Goal: Task Accomplishment & Management: Manage account settings

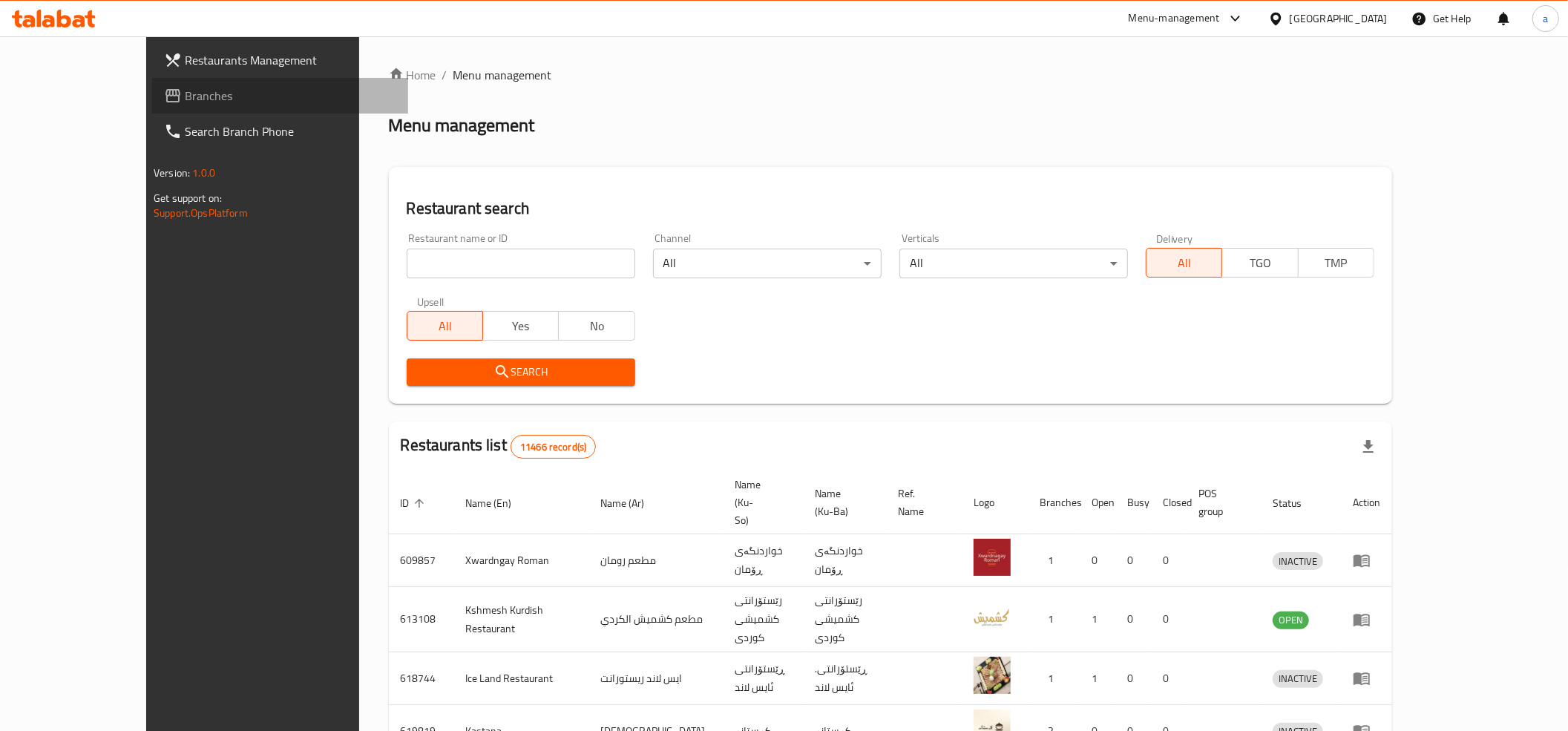
click at [185, 96] on span "Branches" at bounding box center [290, 95] width 211 height 18
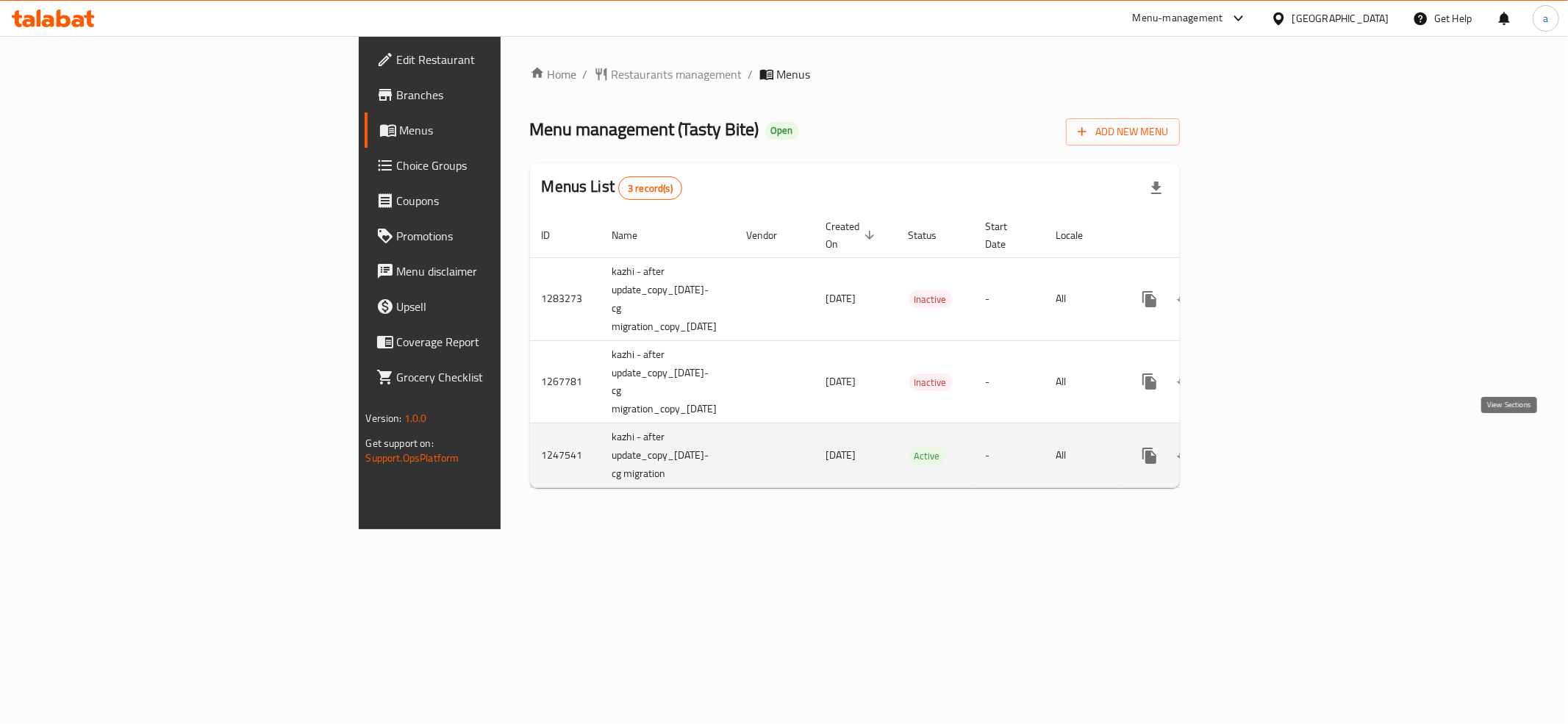
click at [1264, 447] on icon "enhanced table" at bounding box center [1255, 455] width 17 height 17
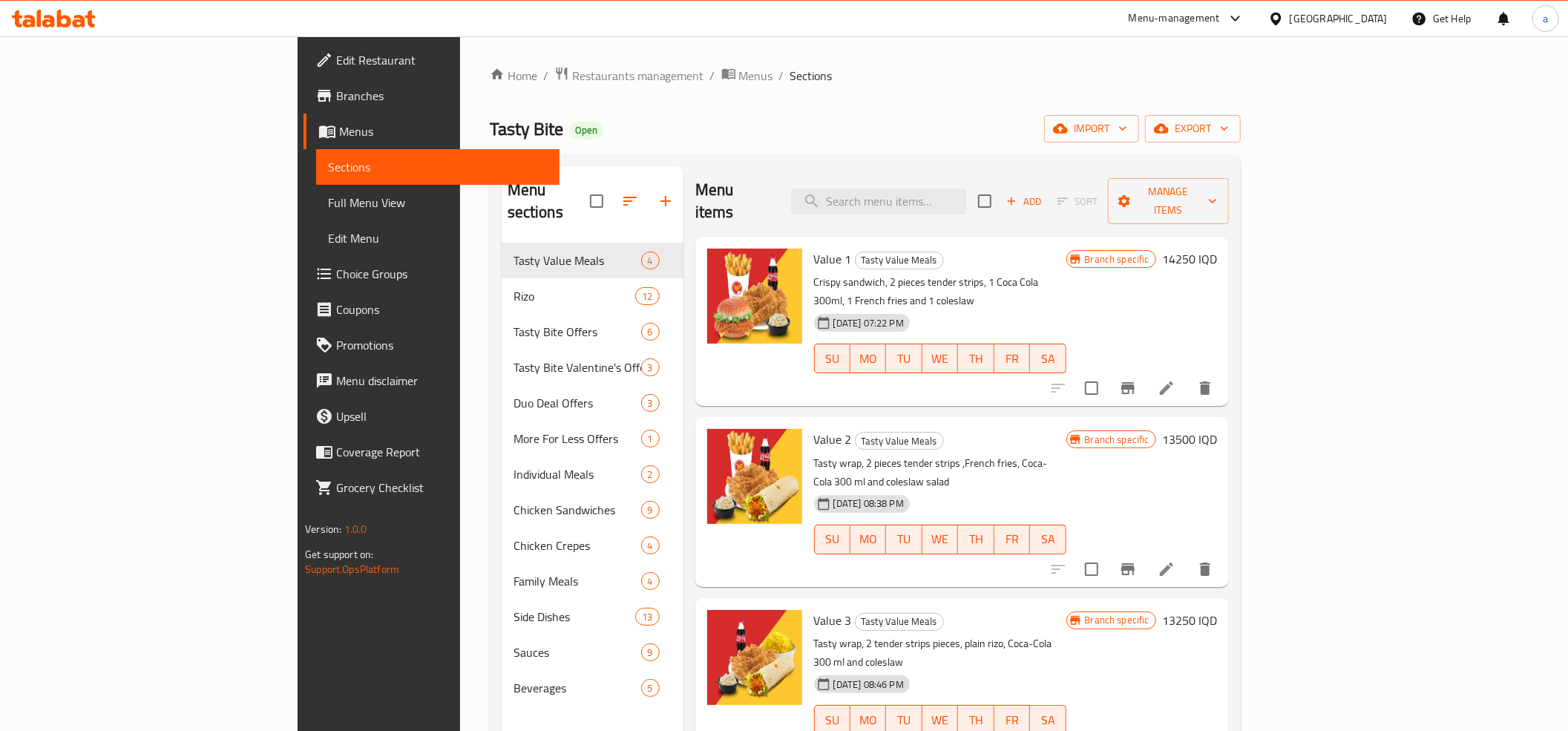
click at [1217, 249] on h6 "14250 IQD" at bounding box center [1189, 259] width 55 height 21
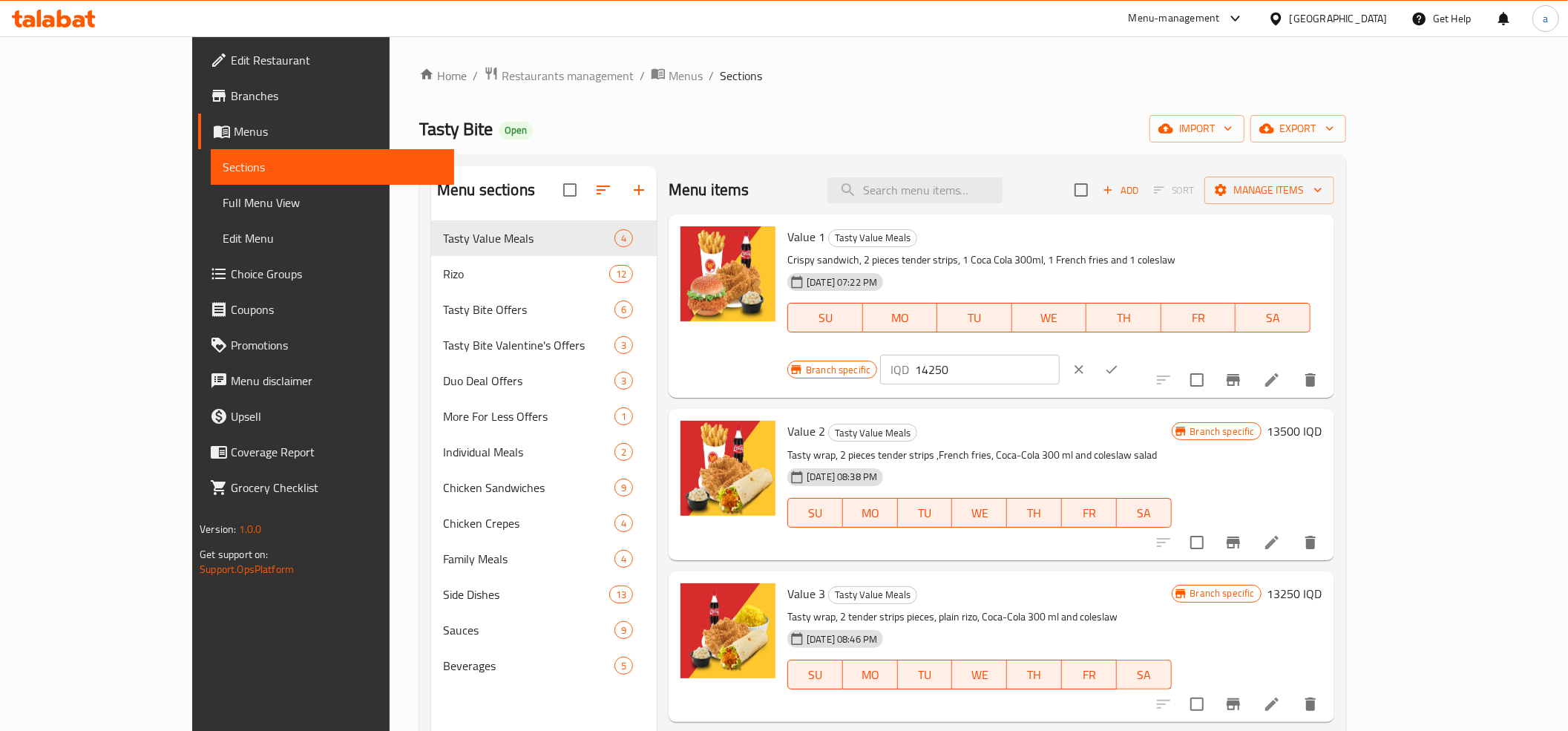
click at [1059, 355] on input "14250" at bounding box center [987, 369] width 144 height 29
type input "9000"
click at [1119, 363] on icon "ok" at bounding box center [1112, 370] width 15 height 15
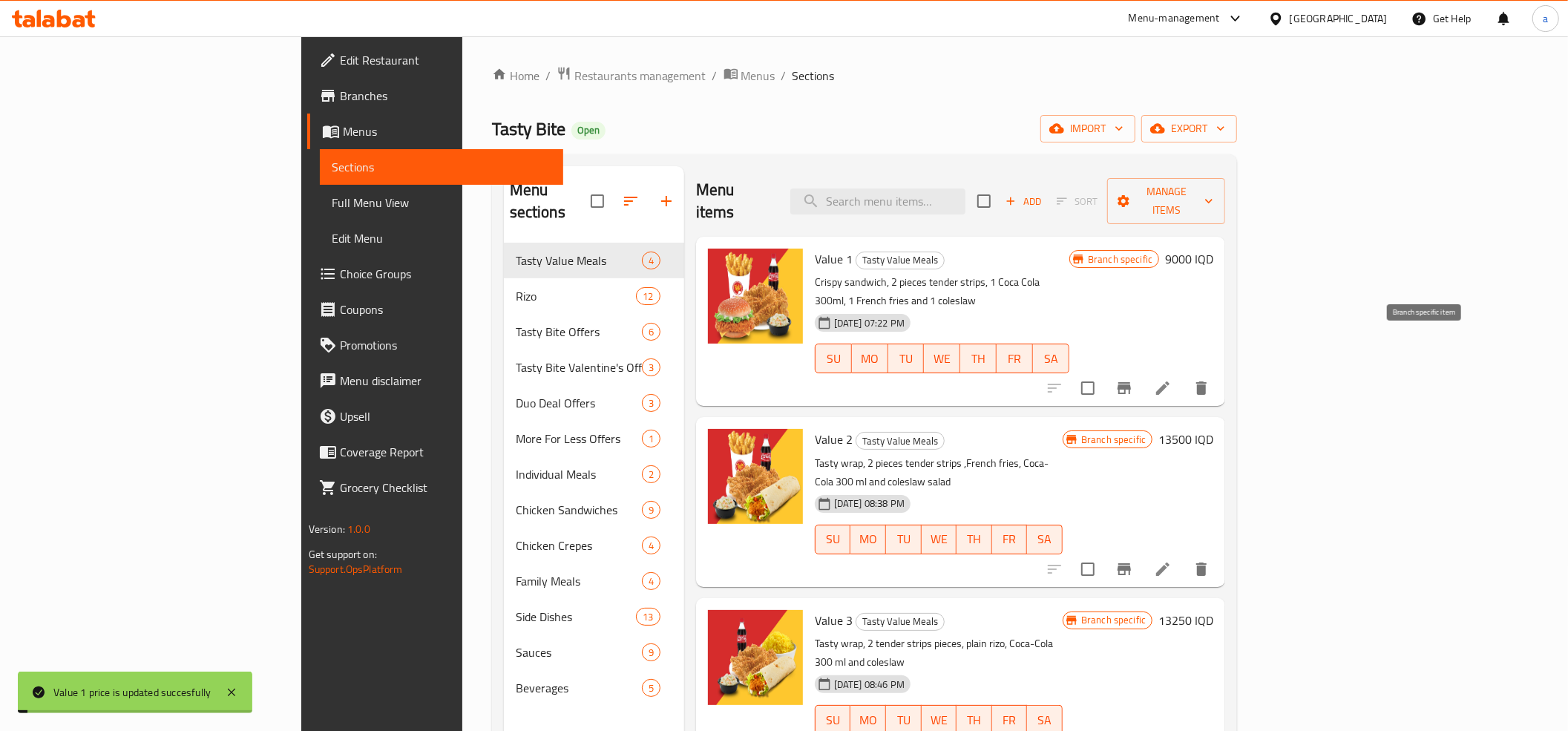
click at [1133, 379] on icon "Branch-specific-item" at bounding box center [1124, 388] width 18 height 18
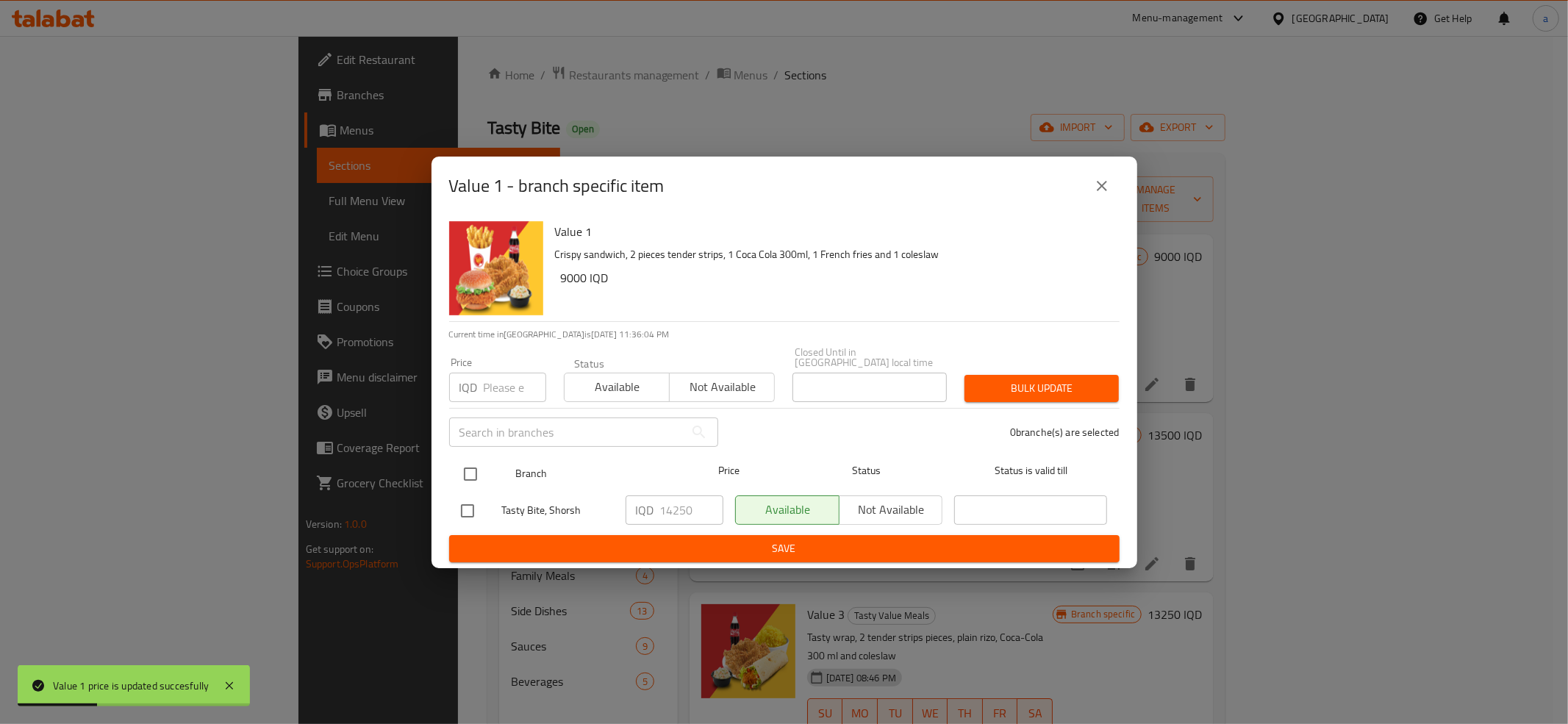
click at [473, 462] on input "checkbox" at bounding box center [470, 474] width 31 height 31
checkbox input "true"
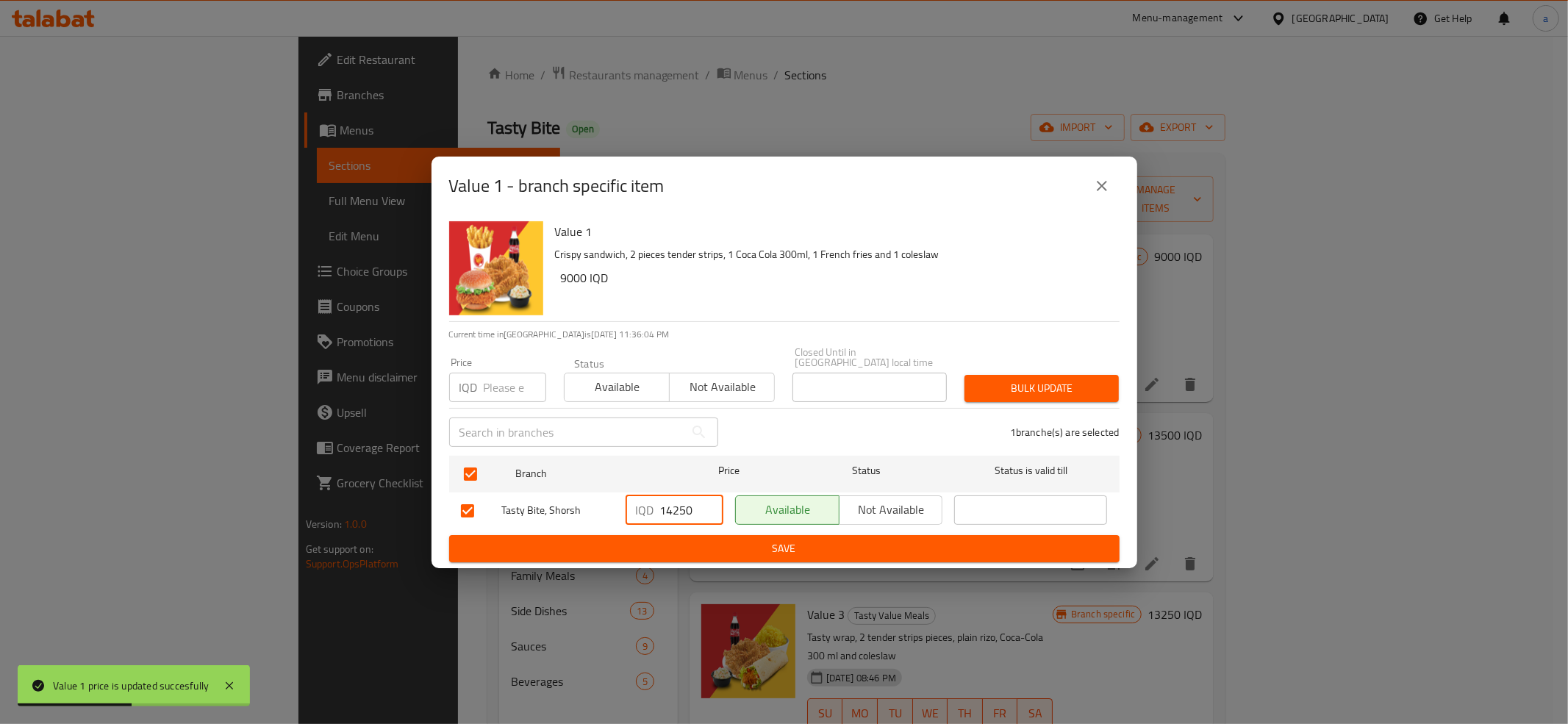
click at [665, 503] on input "14250" at bounding box center [692, 510] width 63 height 29
paste input "900"
type input "9000"
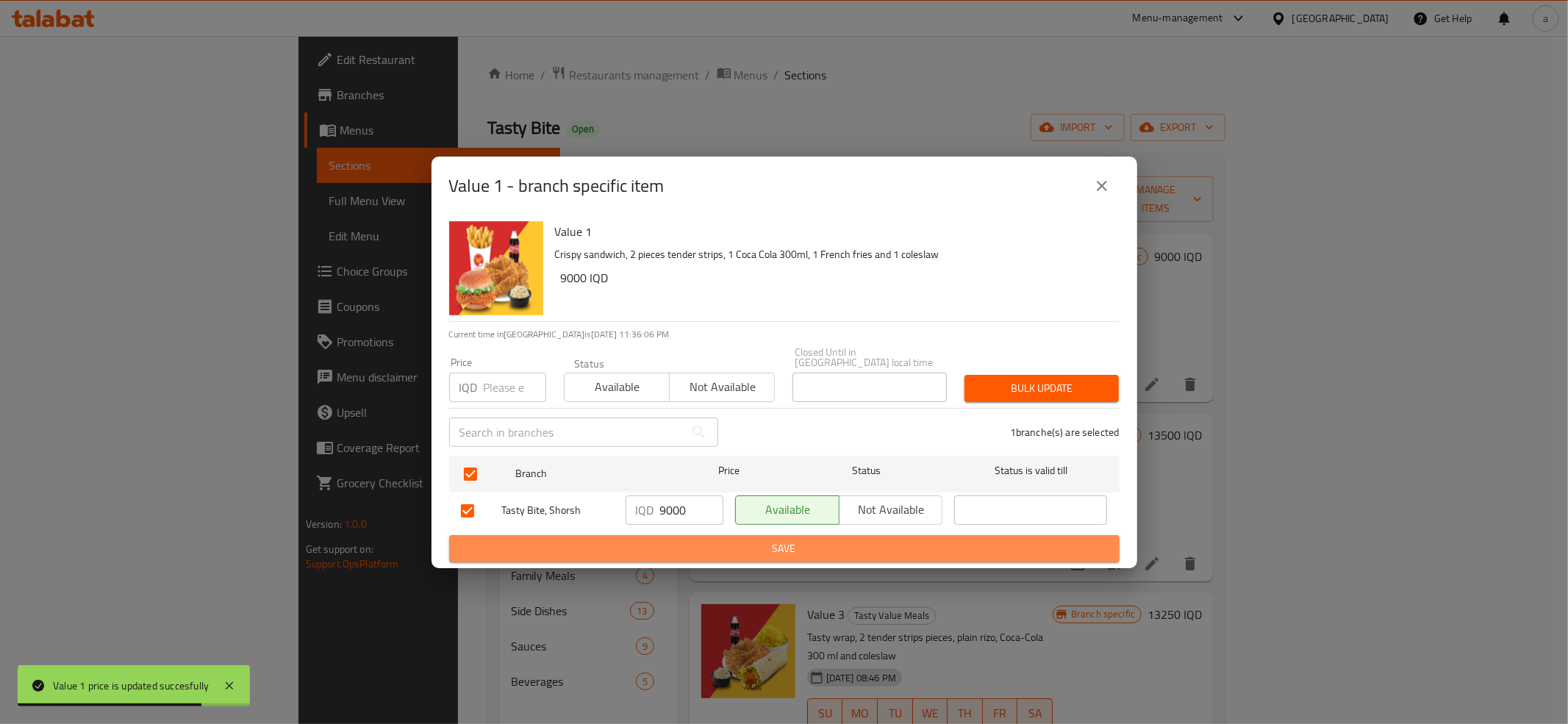
click at [712, 540] on span "Save" at bounding box center [784, 549] width 647 height 18
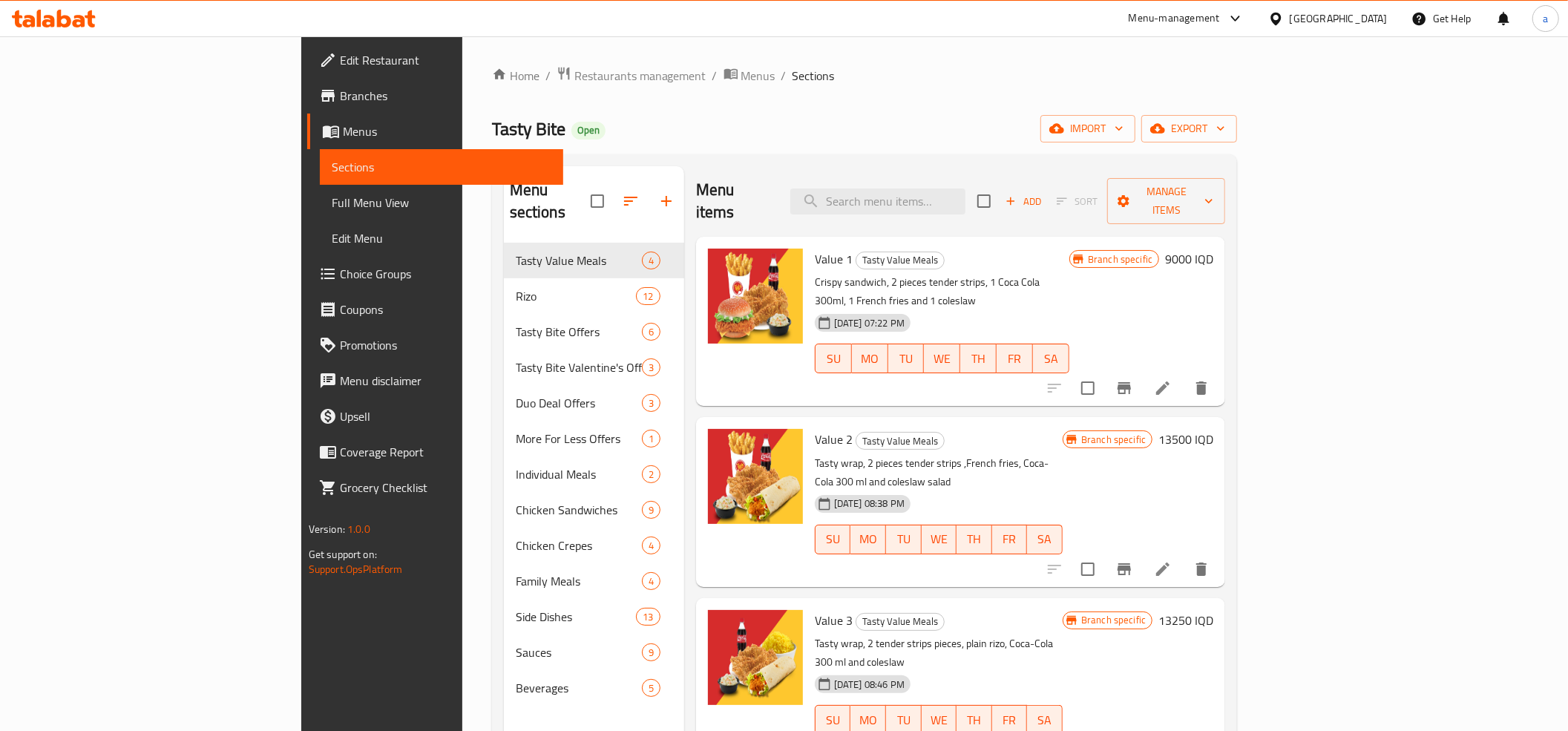
click at [1213, 429] on h6 "13500 IQD" at bounding box center [1185, 439] width 55 height 21
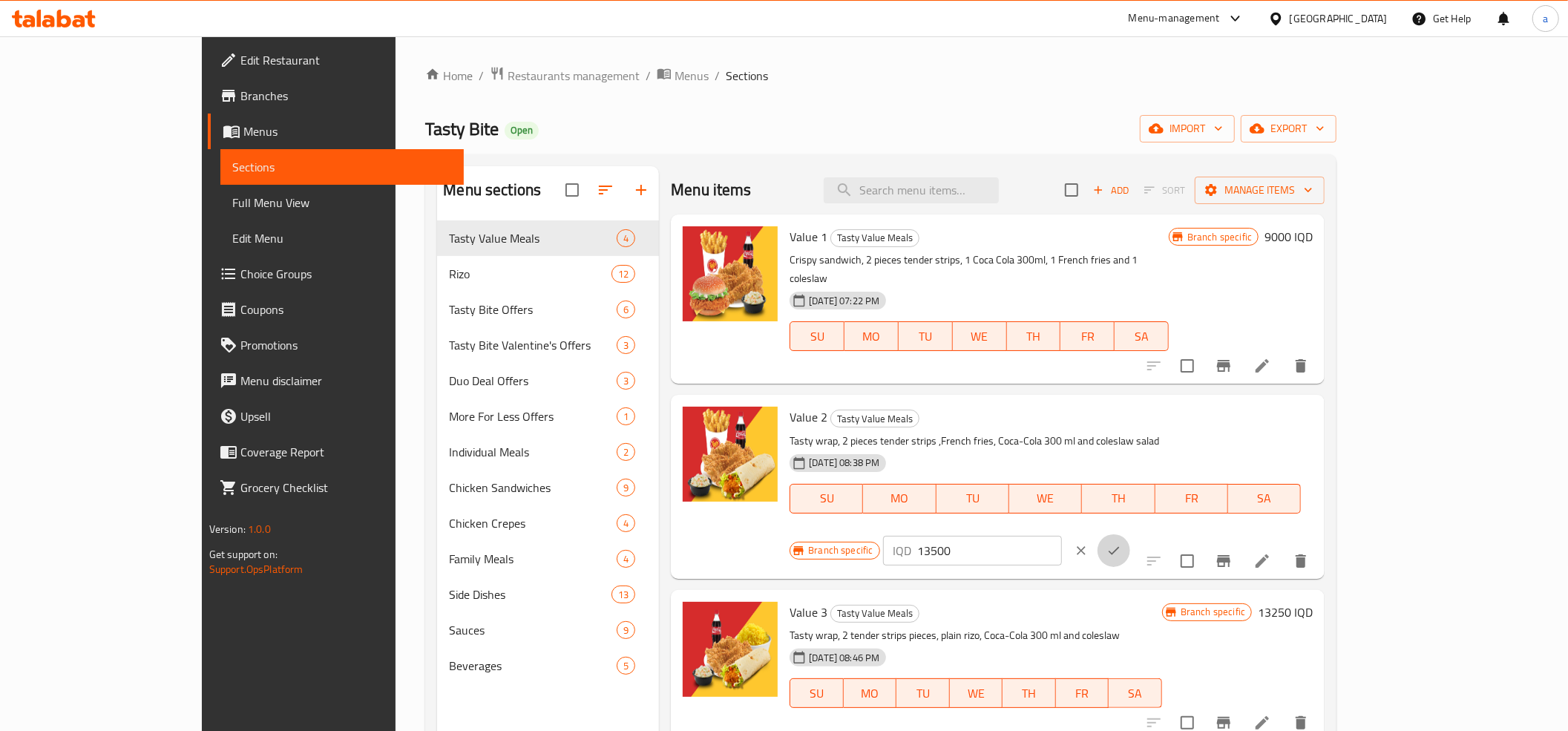
click at [1131, 534] on button "ok" at bounding box center [1114, 550] width 33 height 33
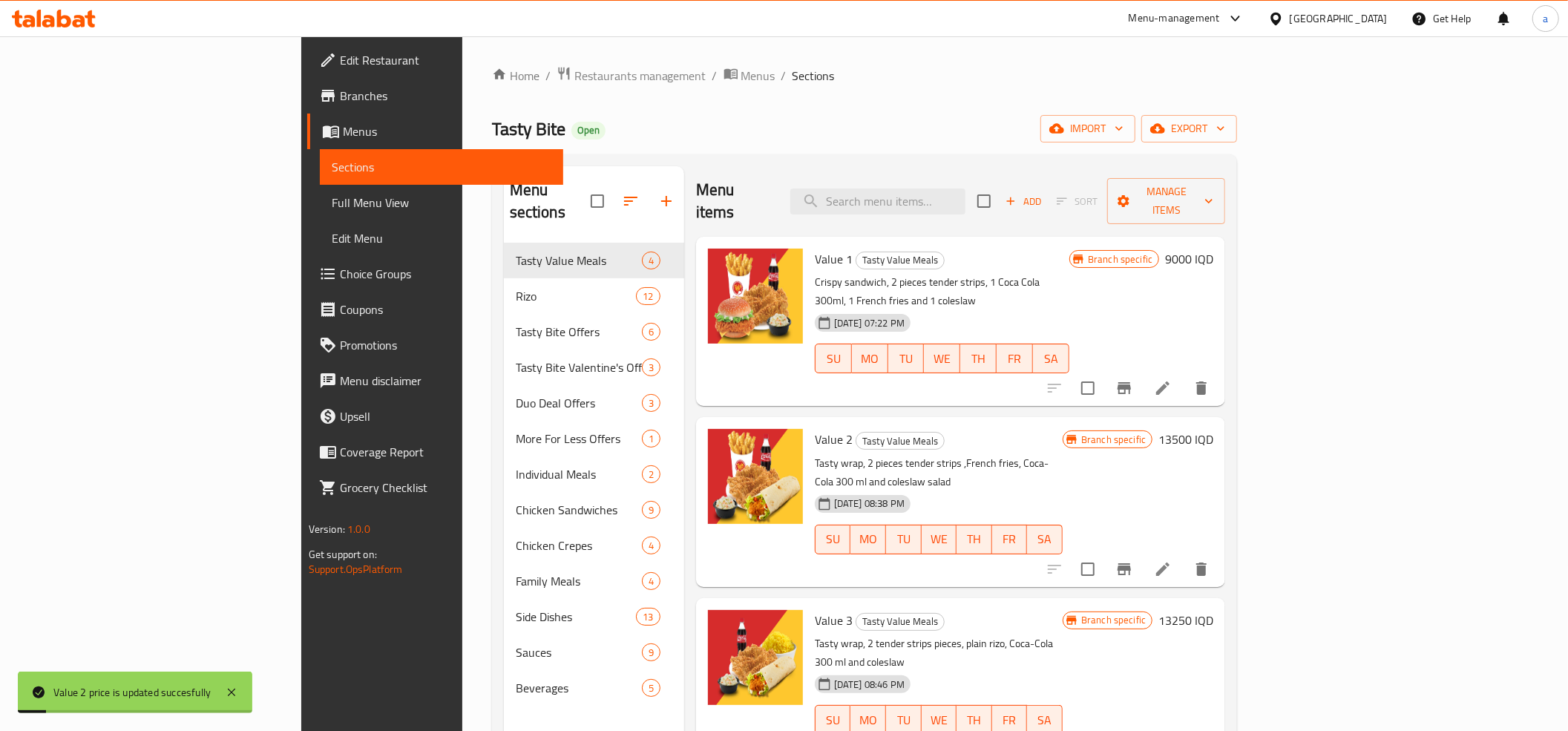
click at [1213, 429] on h6 "13500 IQD" at bounding box center [1185, 439] width 55 height 21
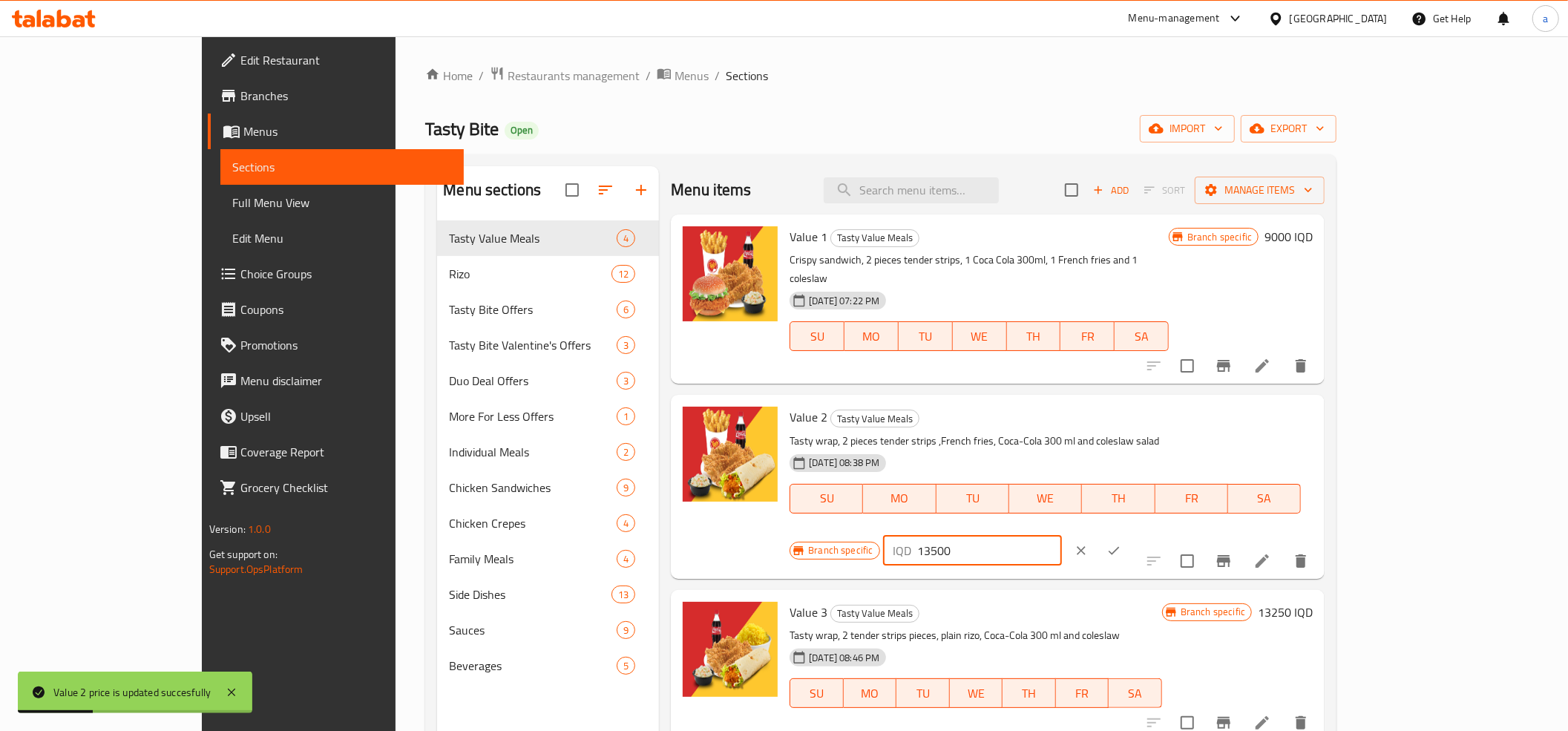
click at [1062, 536] on input "13500" at bounding box center [989, 550] width 144 height 29
paste input "90"
type input "9000"
click at [1121, 543] on icon "ok" at bounding box center [1114, 551] width 15 height 15
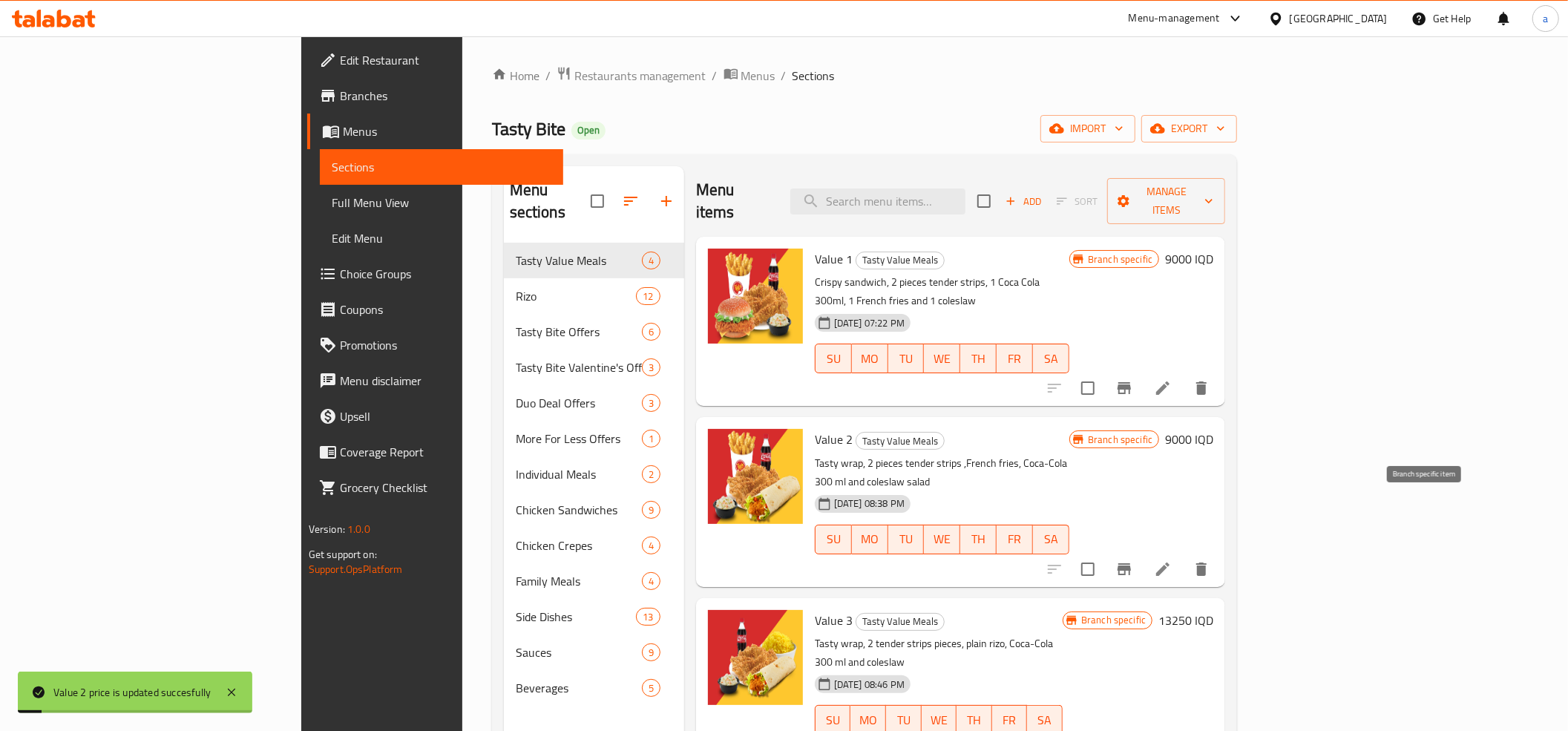
click at [1133, 560] on icon "Branch-specific-item" at bounding box center [1124, 569] width 18 height 18
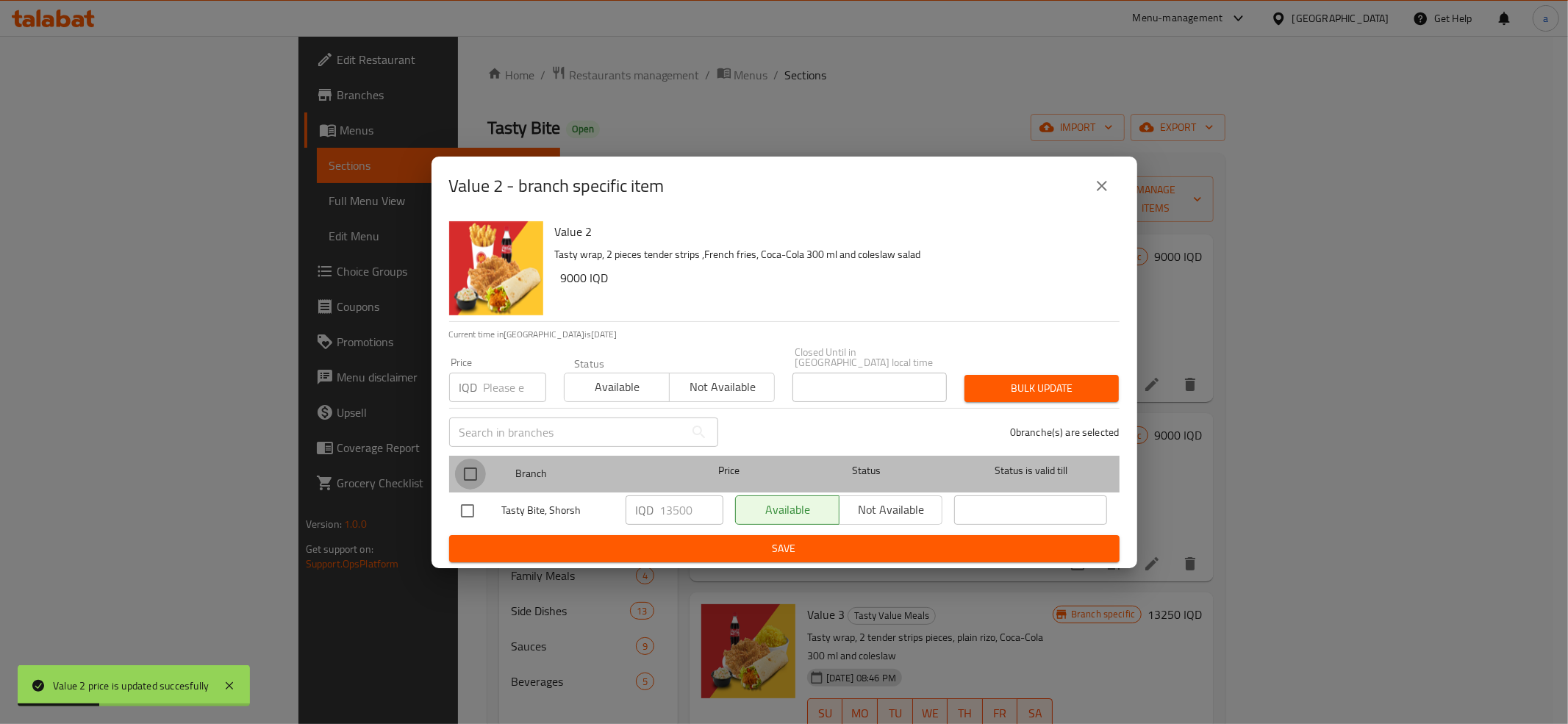
click at [477, 463] on input "checkbox" at bounding box center [470, 474] width 31 height 31
checkbox input "true"
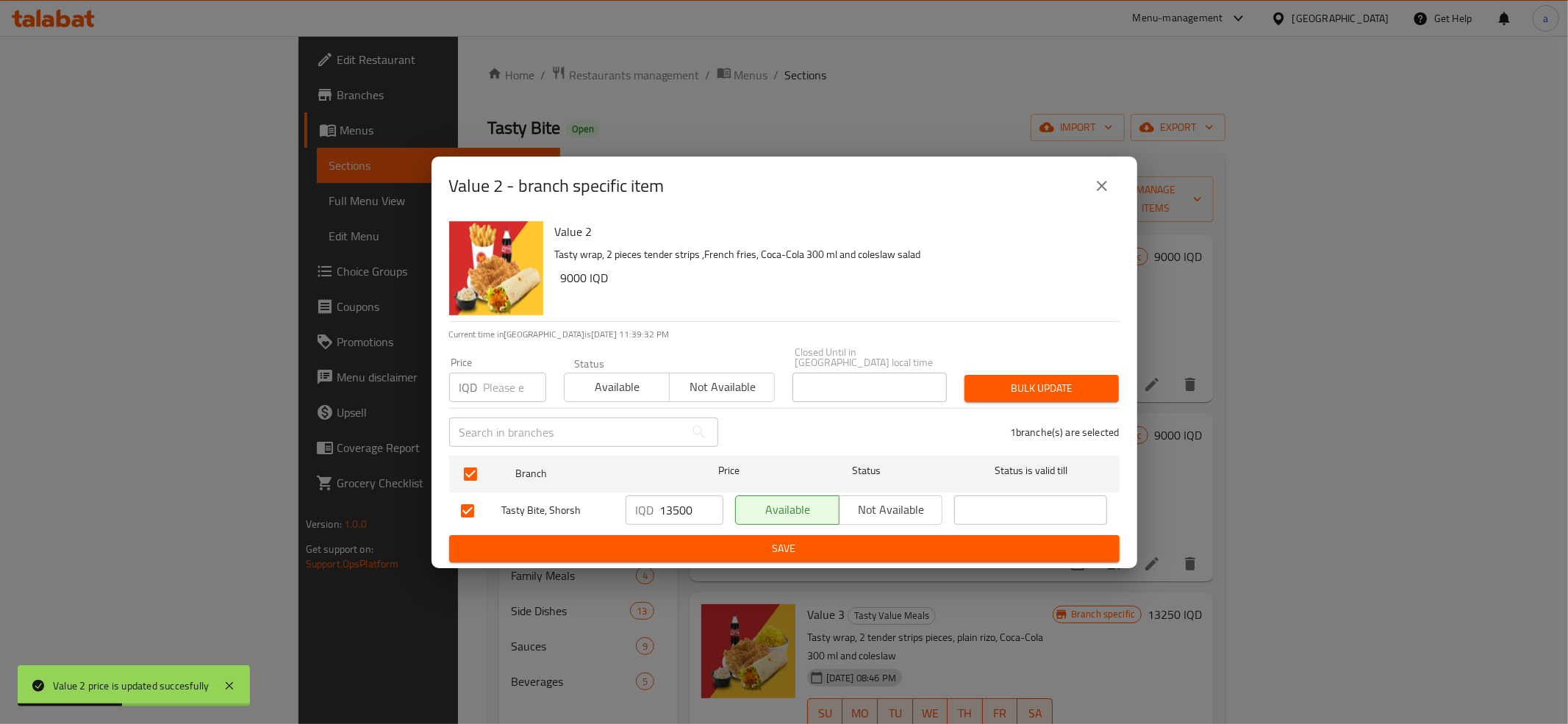
click at [667, 510] on input "13500" at bounding box center [692, 510] width 63 height 29
paste input "90"
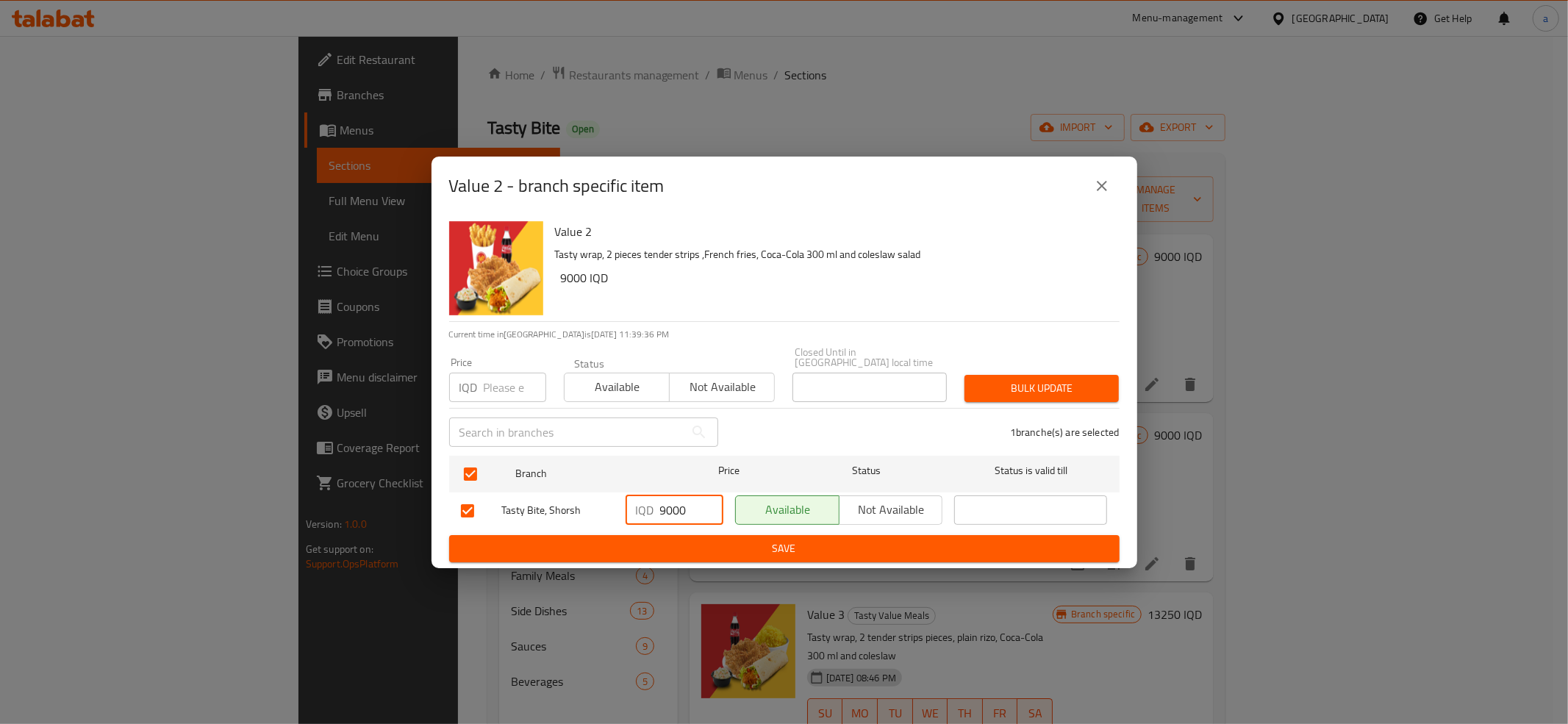
type input "9000"
click at [812, 546] on span "Save" at bounding box center [784, 549] width 647 height 18
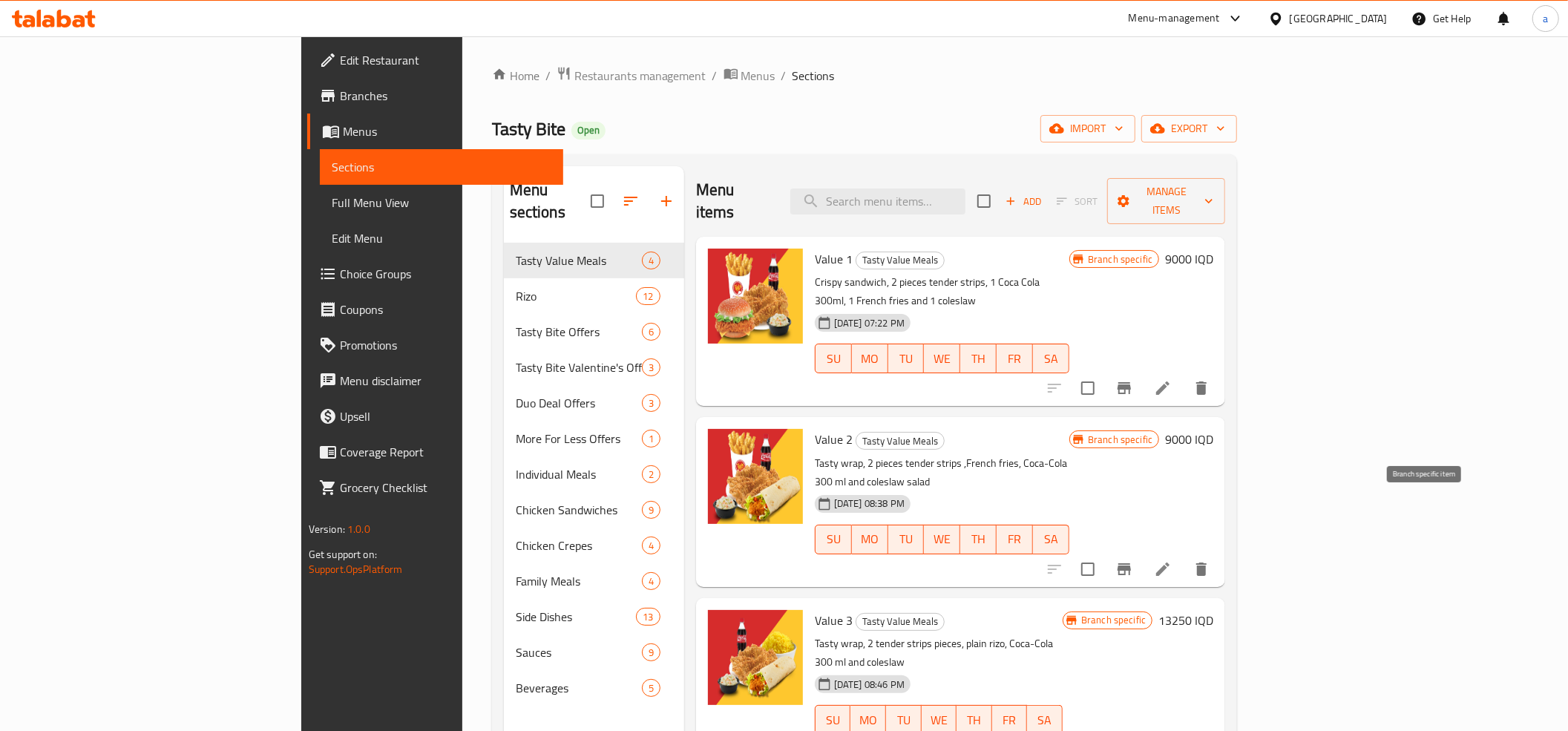
click at [1142, 551] on button "Branch-specific-item" at bounding box center [1124, 569] width 35 height 35
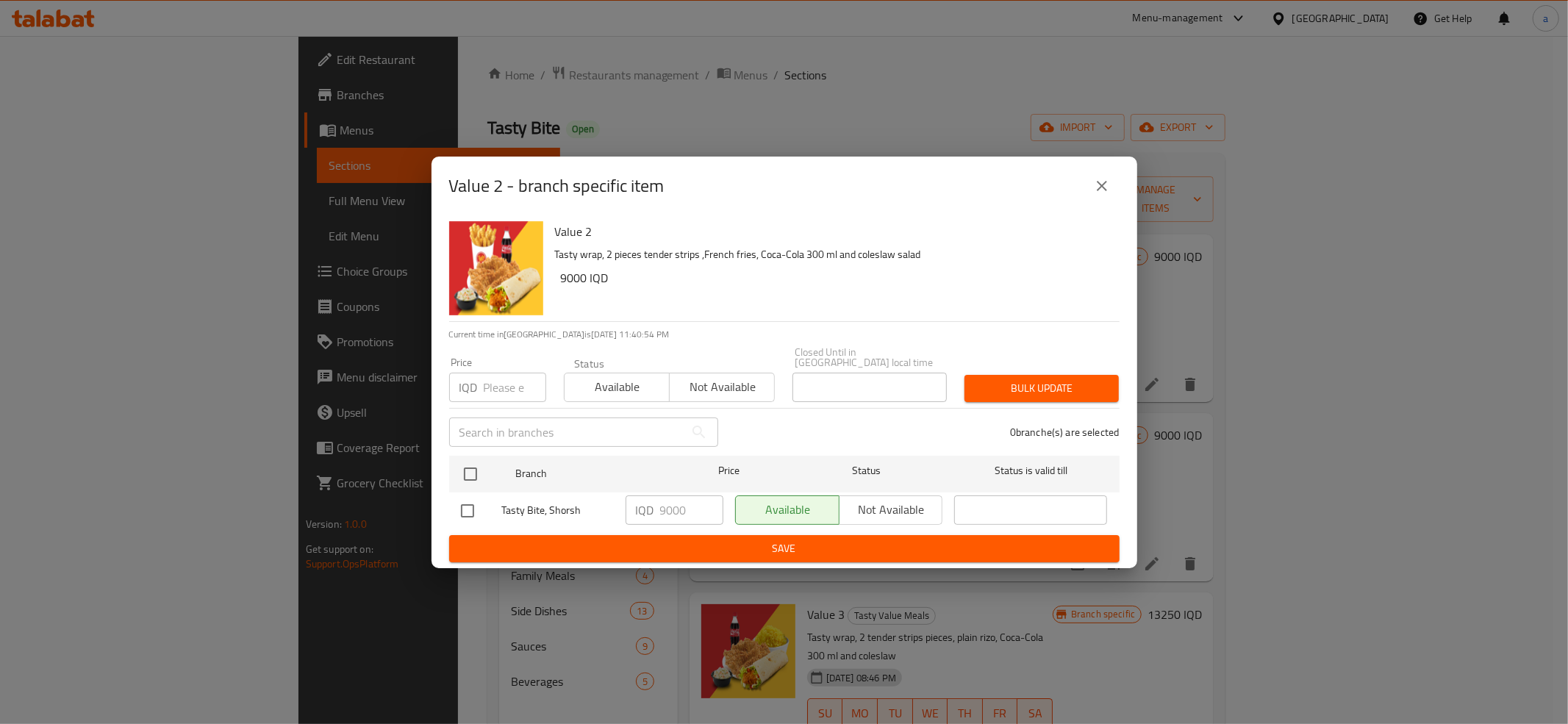
click at [1106, 183] on icon "close" at bounding box center [1101, 186] width 17 height 17
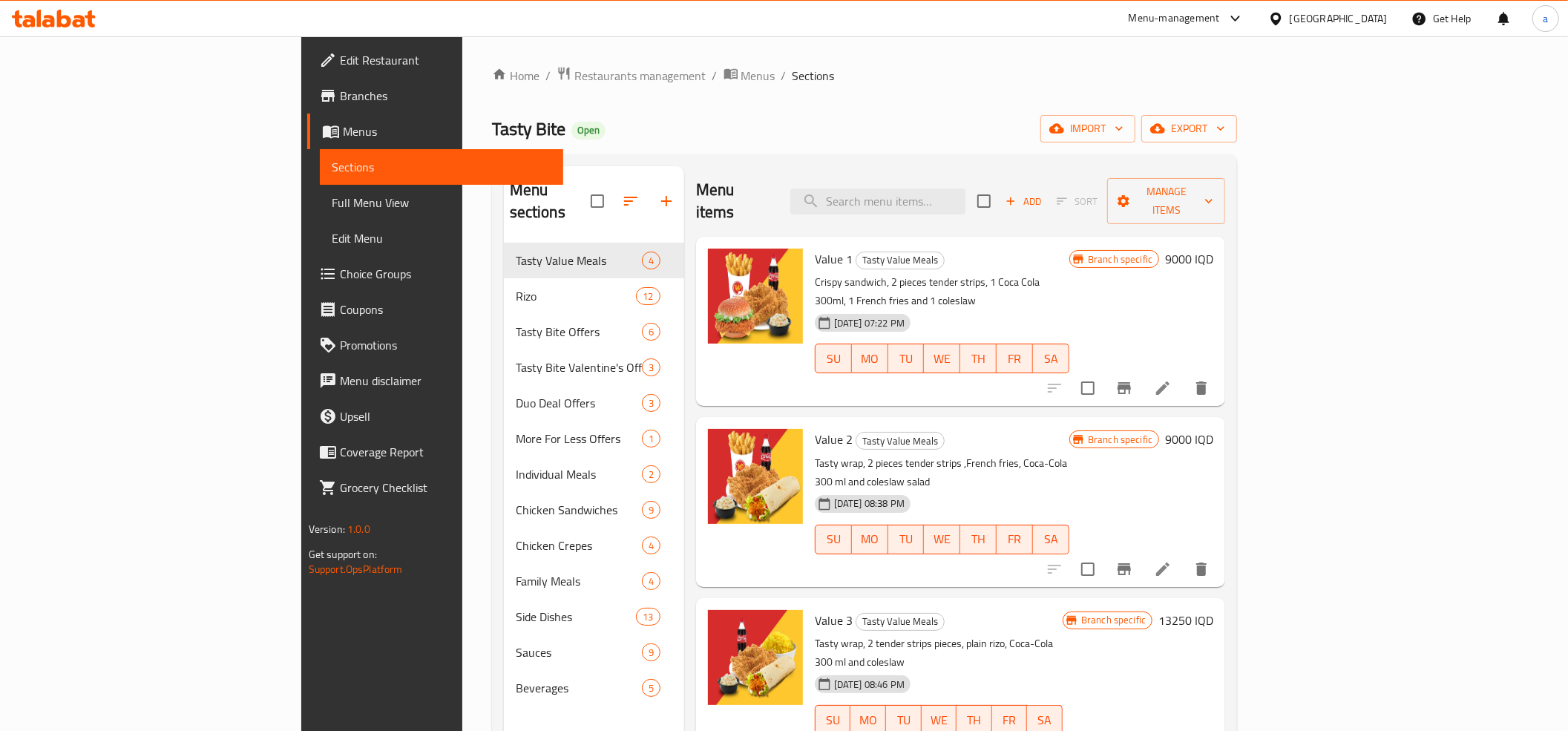
click at [1213, 249] on h6 "9000 IQD" at bounding box center [1189, 259] width 48 height 21
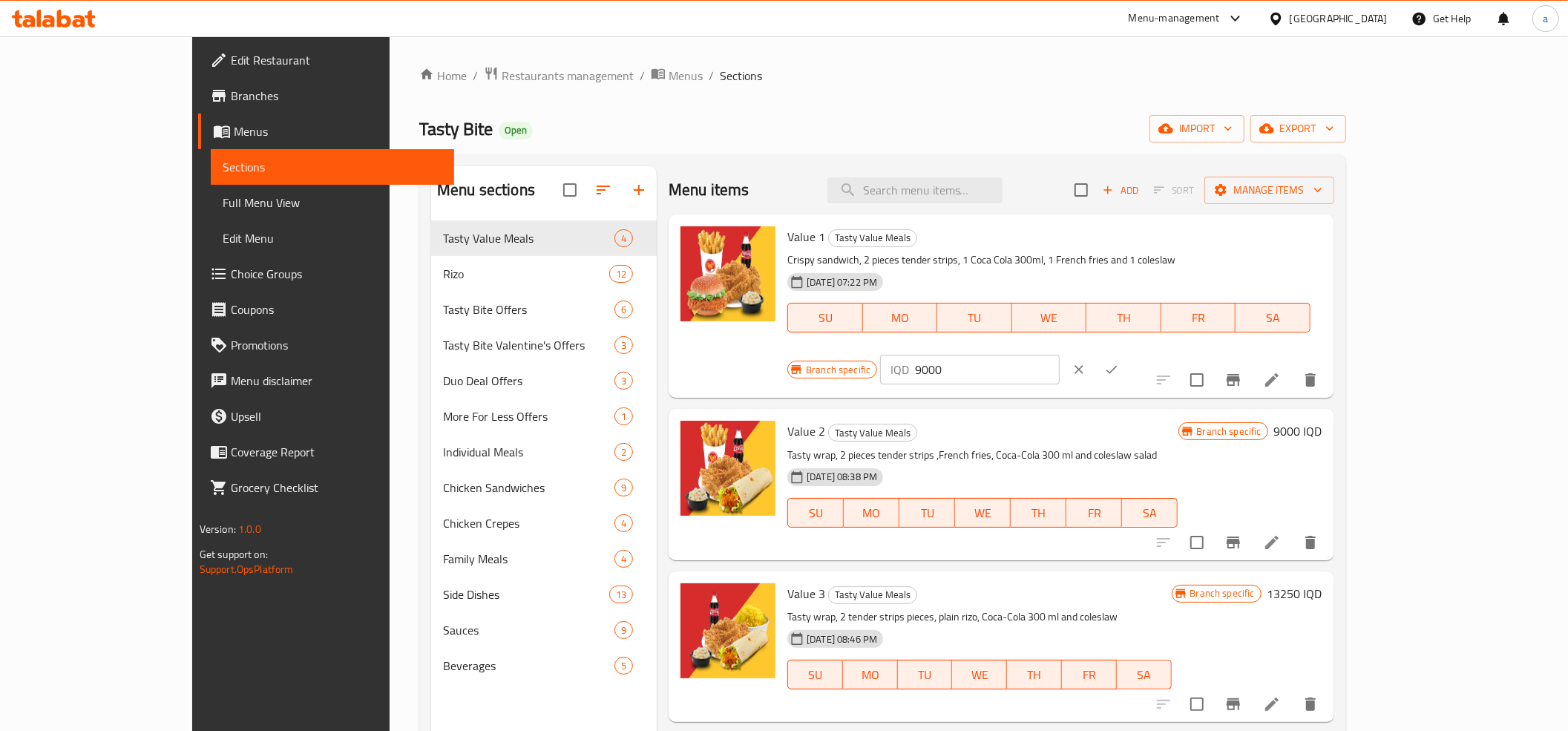
click at [1059, 355] on input "9000" at bounding box center [987, 369] width 144 height 29
click at [1200, 144] on div "Home / Restaurants management / Menus / Sections Tasty Bite Open import export …" at bounding box center [882, 488] width 927 height 843
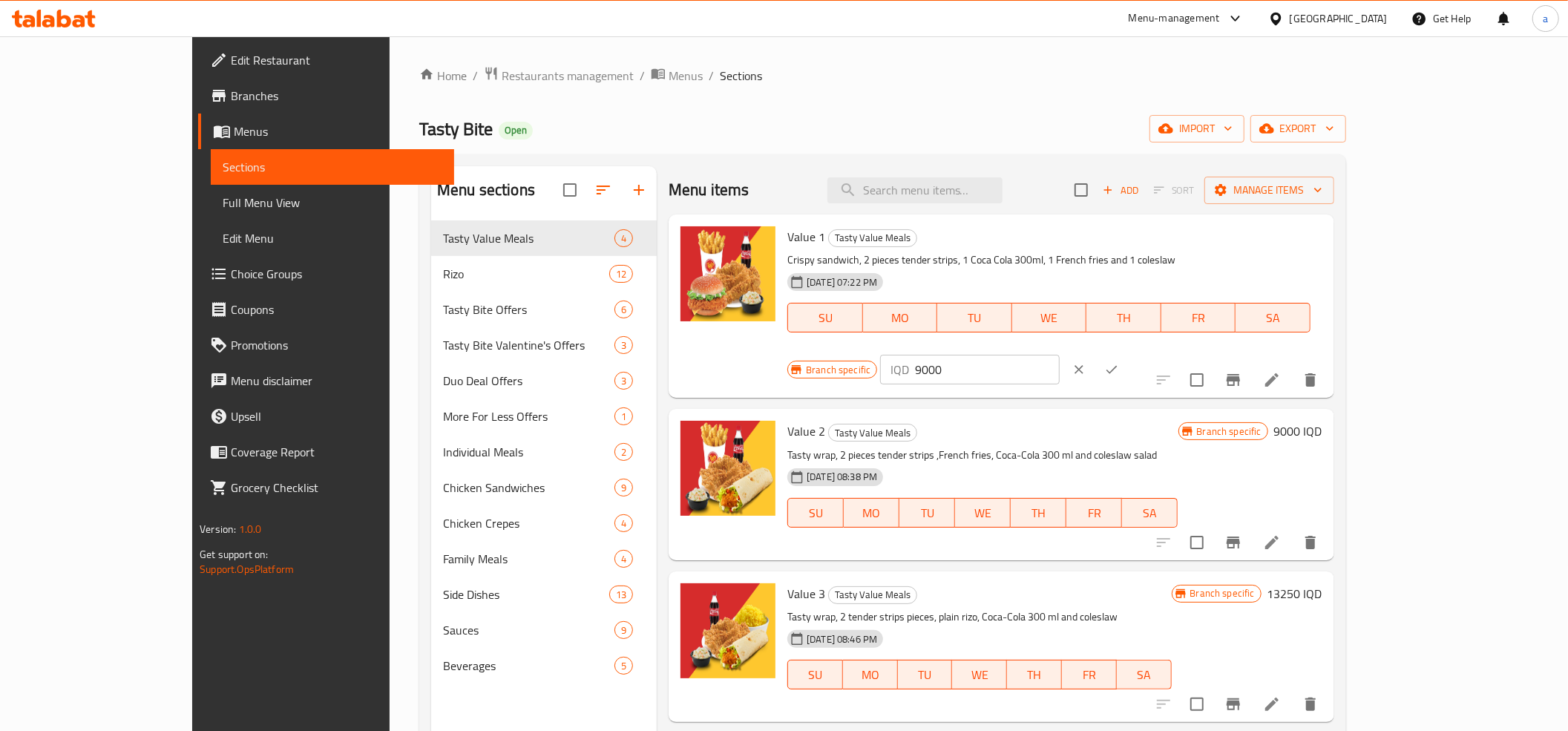
click at [1087, 363] on icon "clear" at bounding box center [1079, 370] width 15 height 15
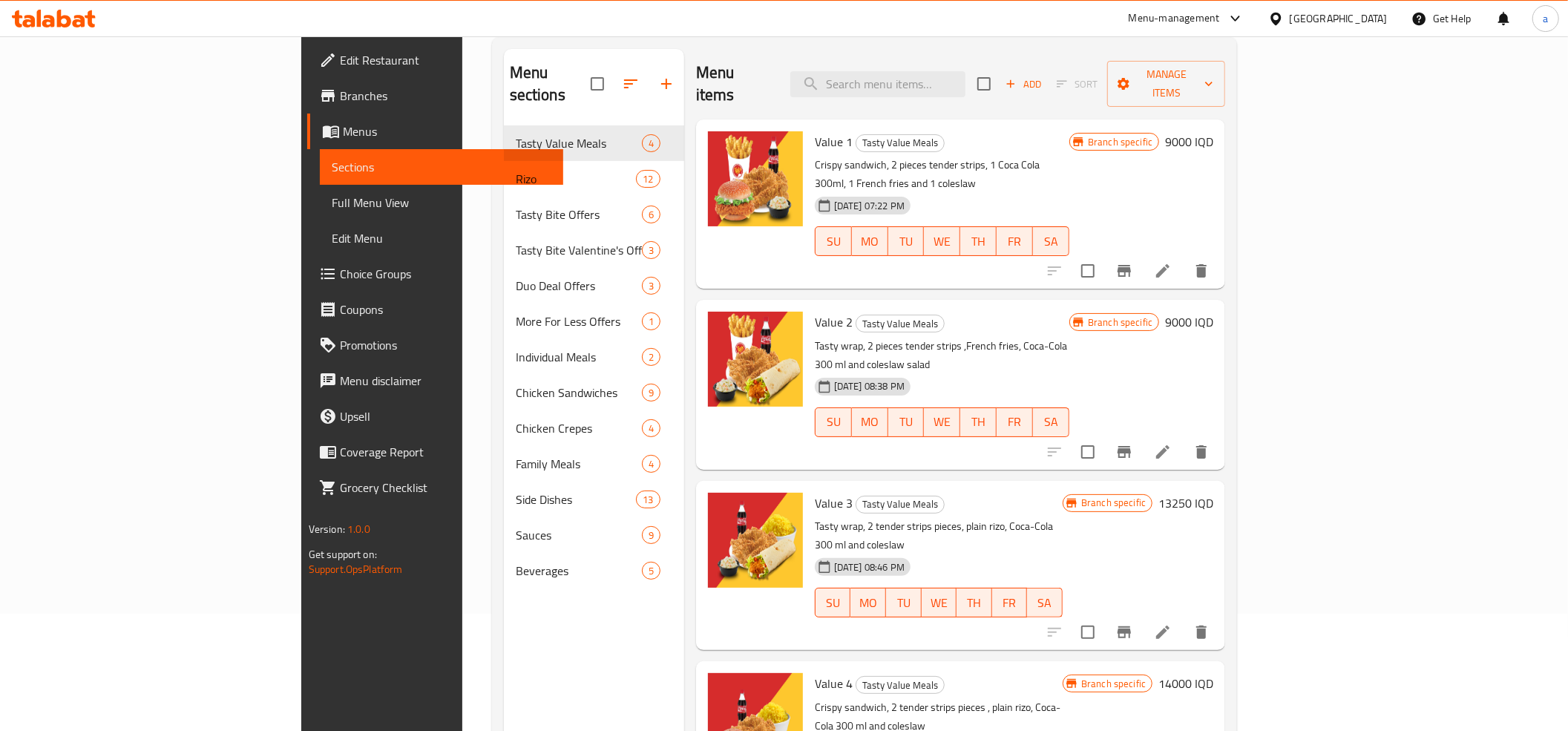
scroll to position [165, 0]
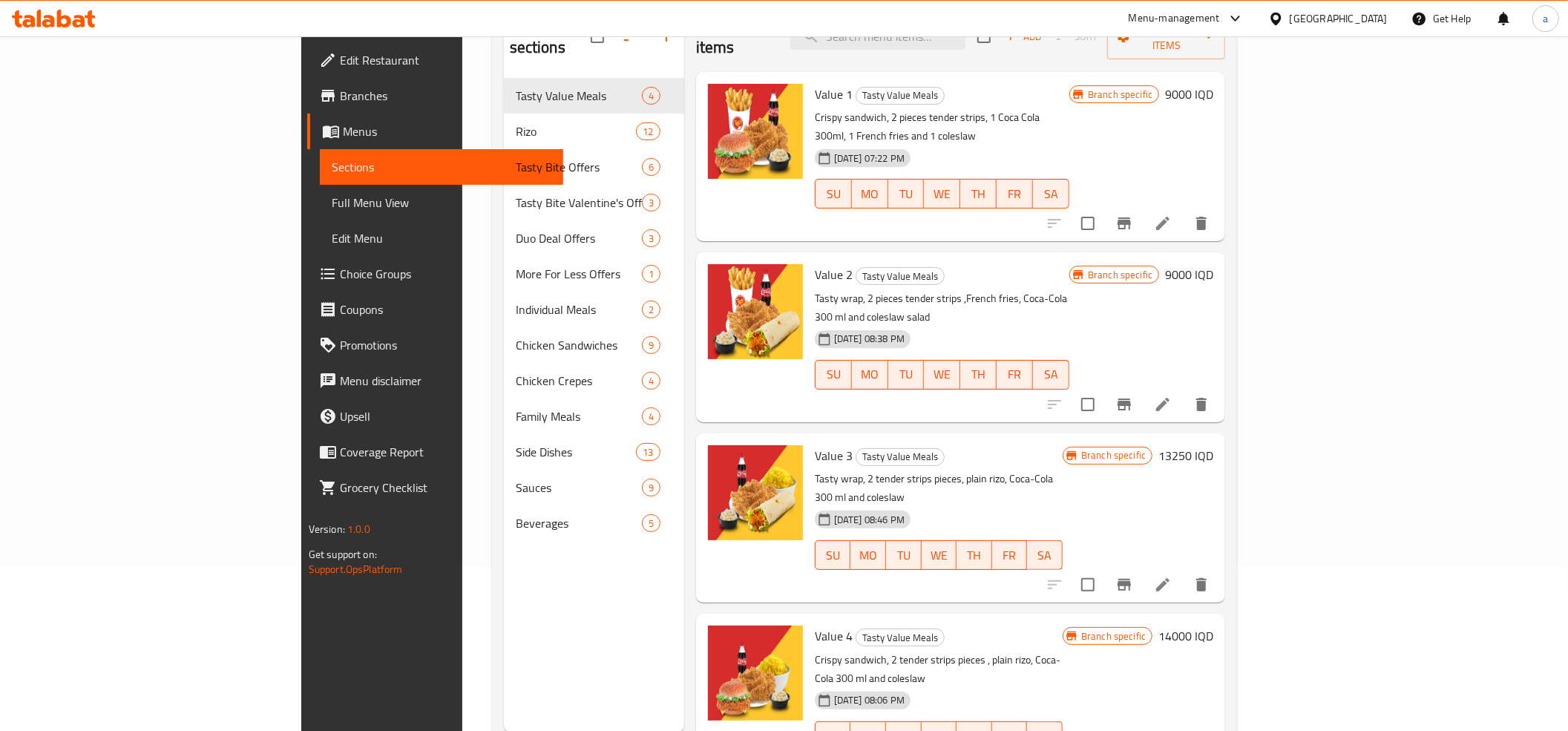
click at [1213, 626] on h6 "14000 IQD" at bounding box center [1185, 636] width 55 height 21
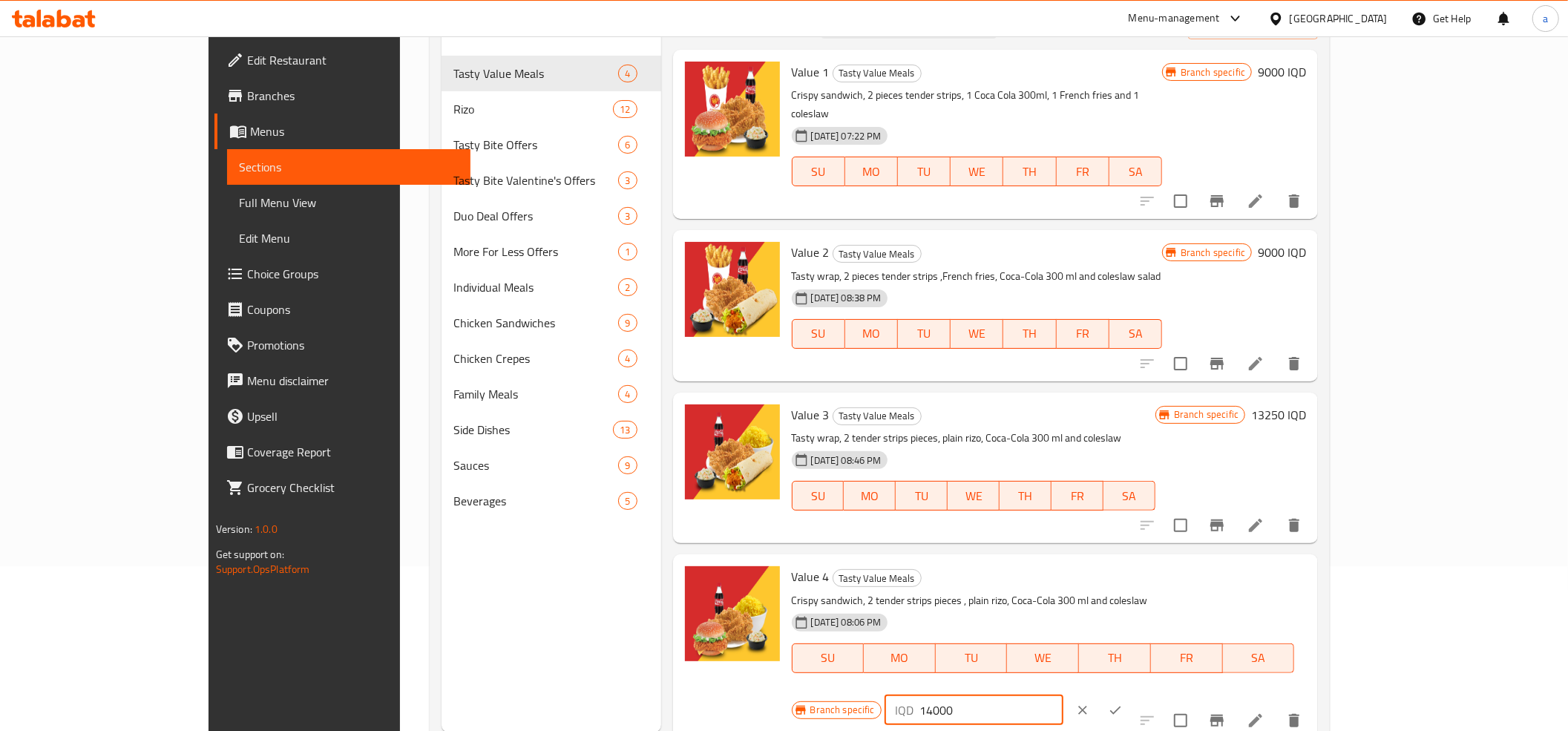
click at [1063, 696] on input "14000" at bounding box center [991, 710] width 144 height 29
paste input "9"
type input "9000"
click at [1131, 694] on button "ok" at bounding box center [1115, 710] width 33 height 33
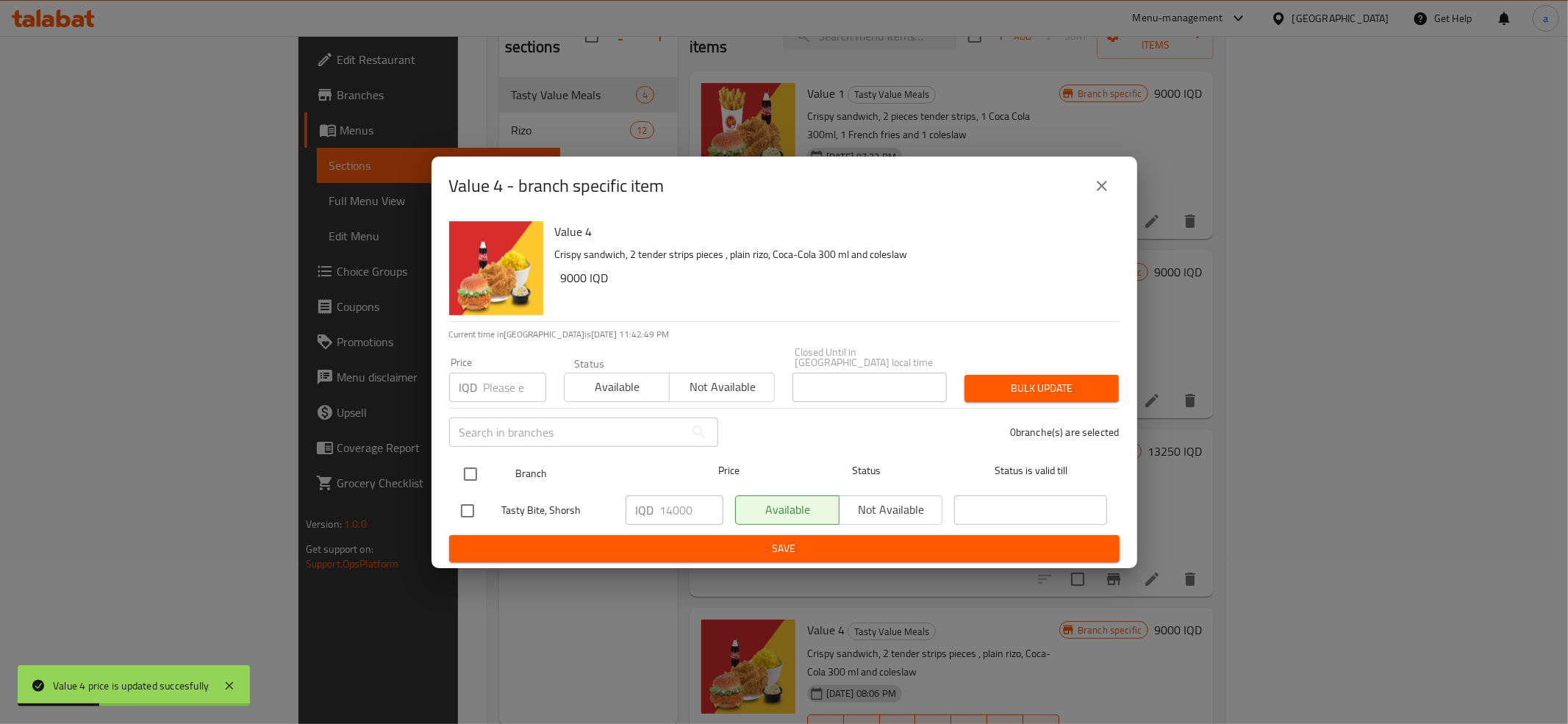
click at [477, 465] on input "checkbox" at bounding box center [470, 474] width 31 height 31
checkbox input "true"
click at [683, 498] on input "14000" at bounding box center [692, 510] width 63 height 29
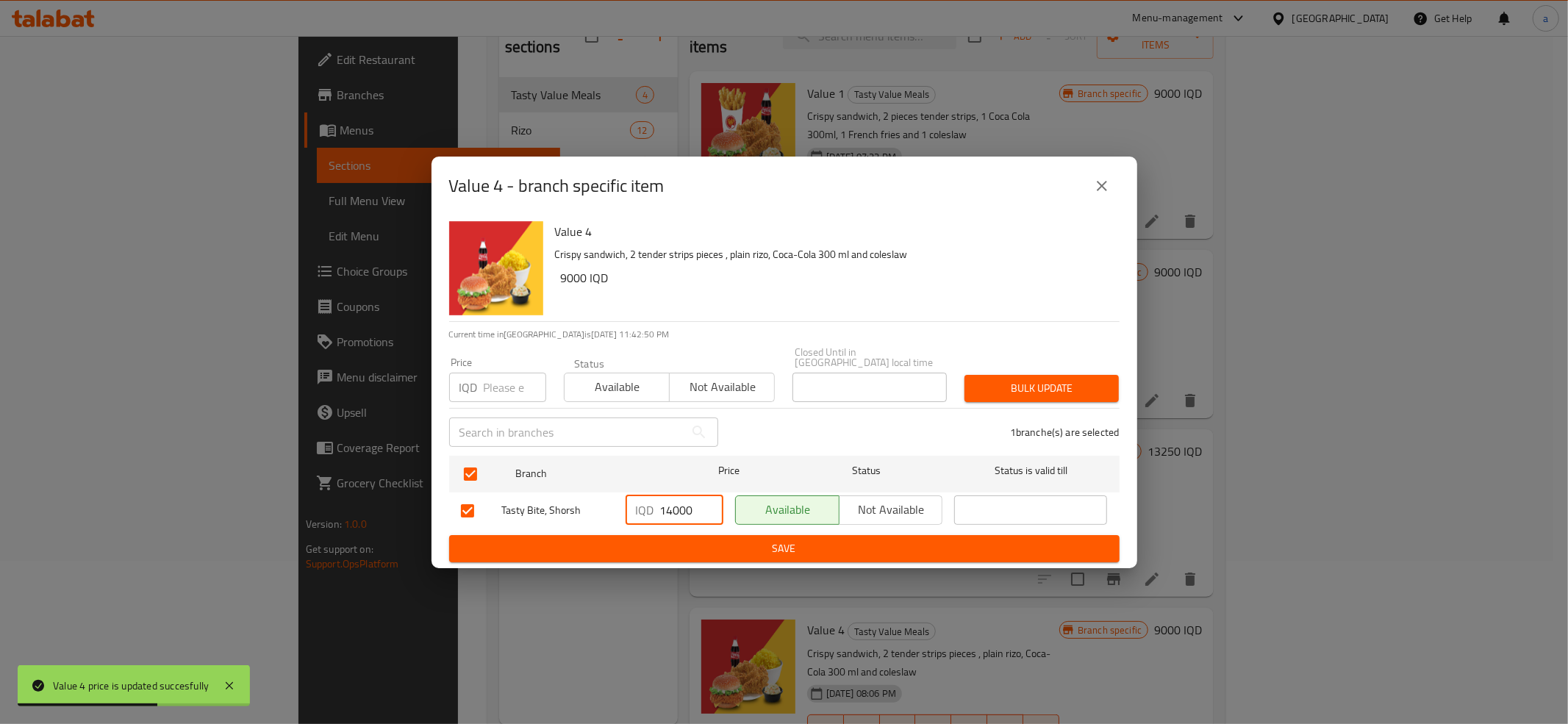
click at [683, 502] on input "14000" at bounding box center [692, 510] width 63 height 29
paste input "9"
type input "9000"
click at [707, 540] on span "Save" at bounding box center [784, 549] width 647 height 18
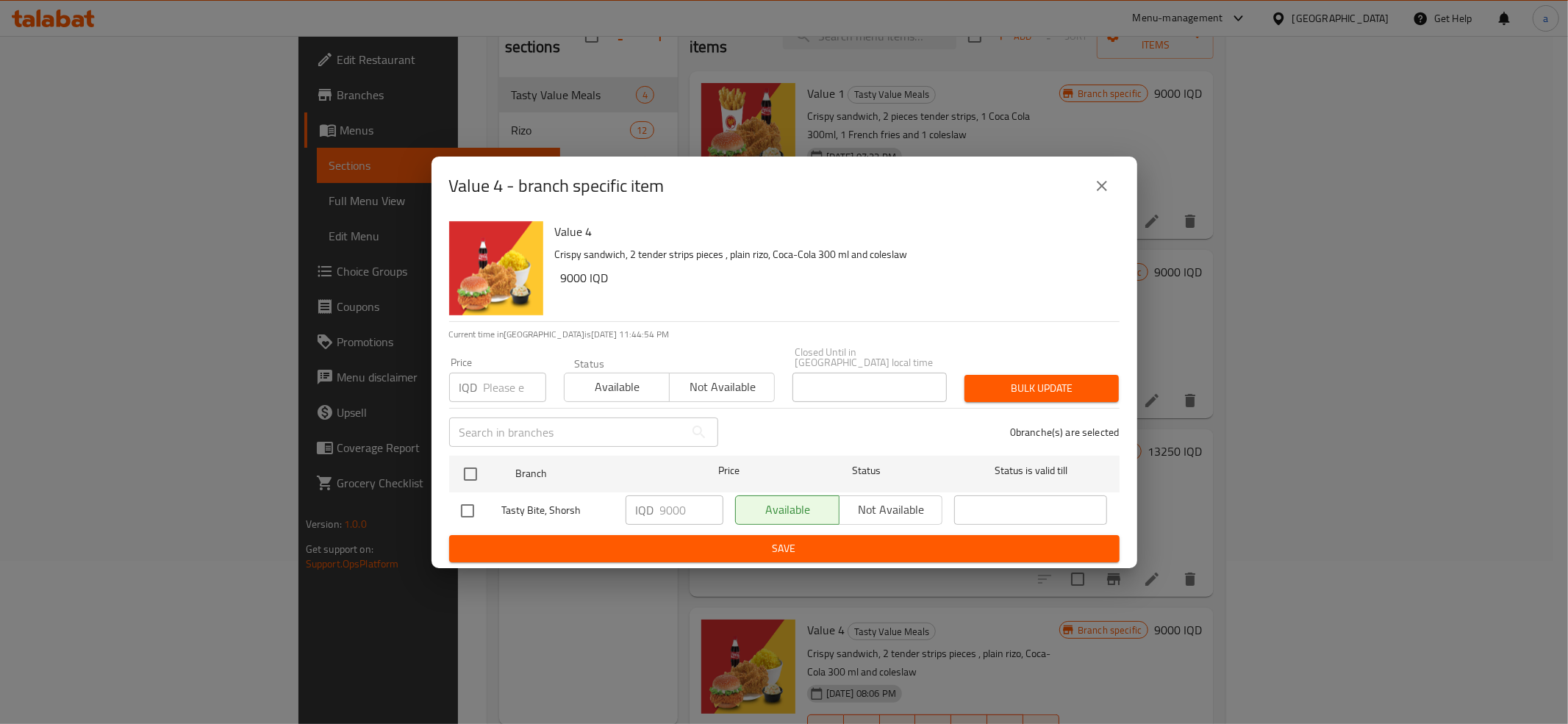
click at [1106, 192] on icon "close" at bounding box center [1101, 186] width 17 height 17
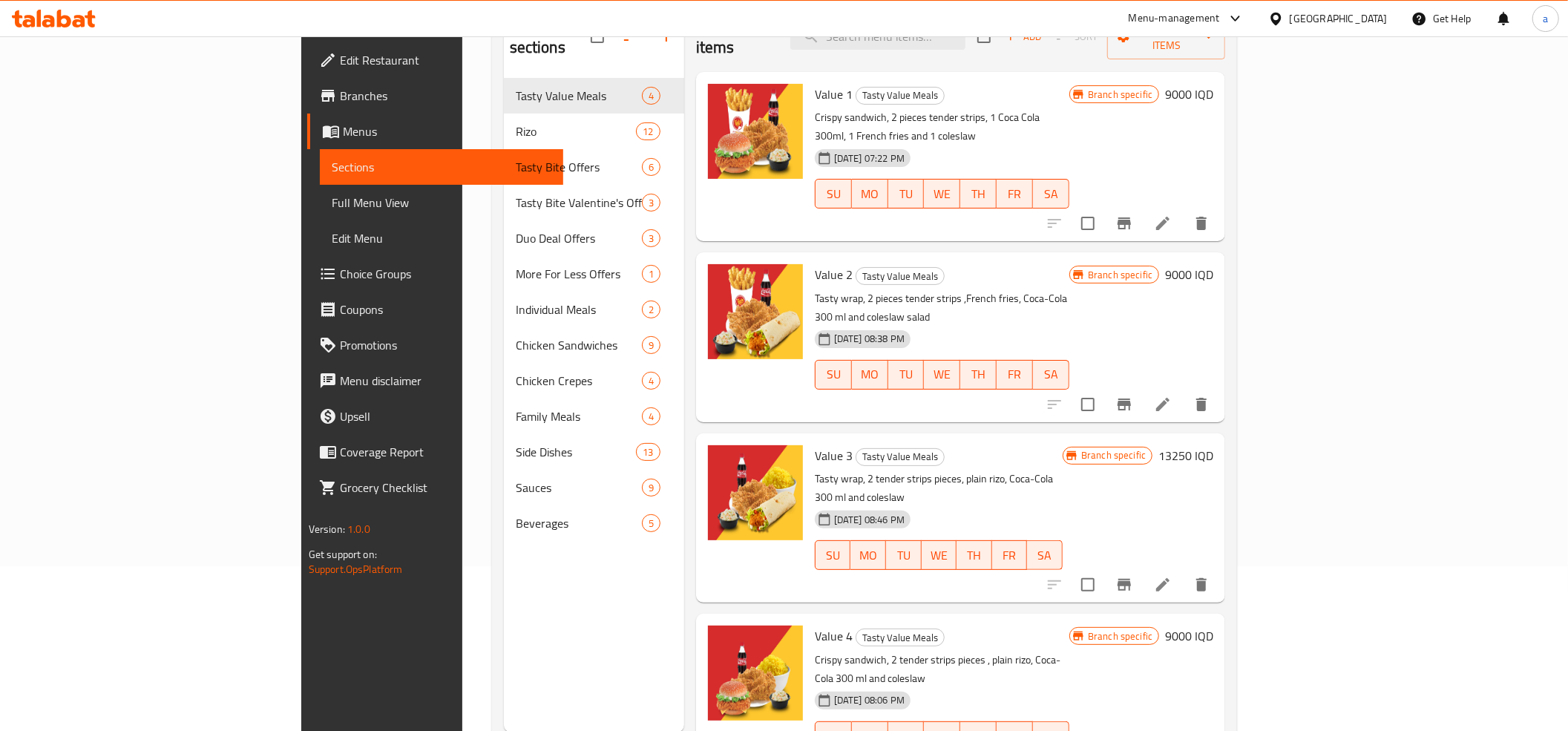
click at [331, 202] on span "Full Menu View" at bounding box center [441, 202] width 220 height 18
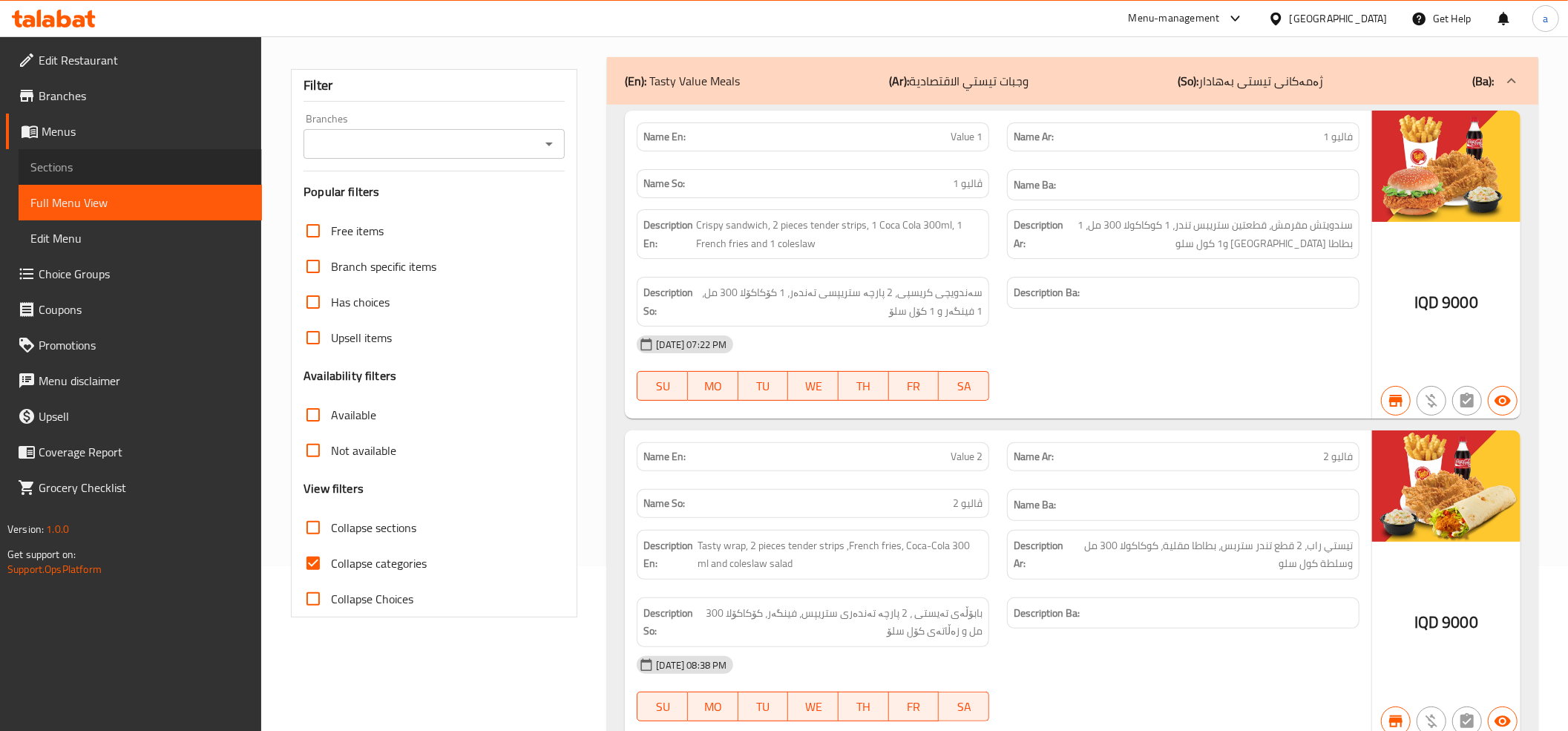
click at [137, 164] on span "Sections" at bounding box center [140, 167] width 220 height 18
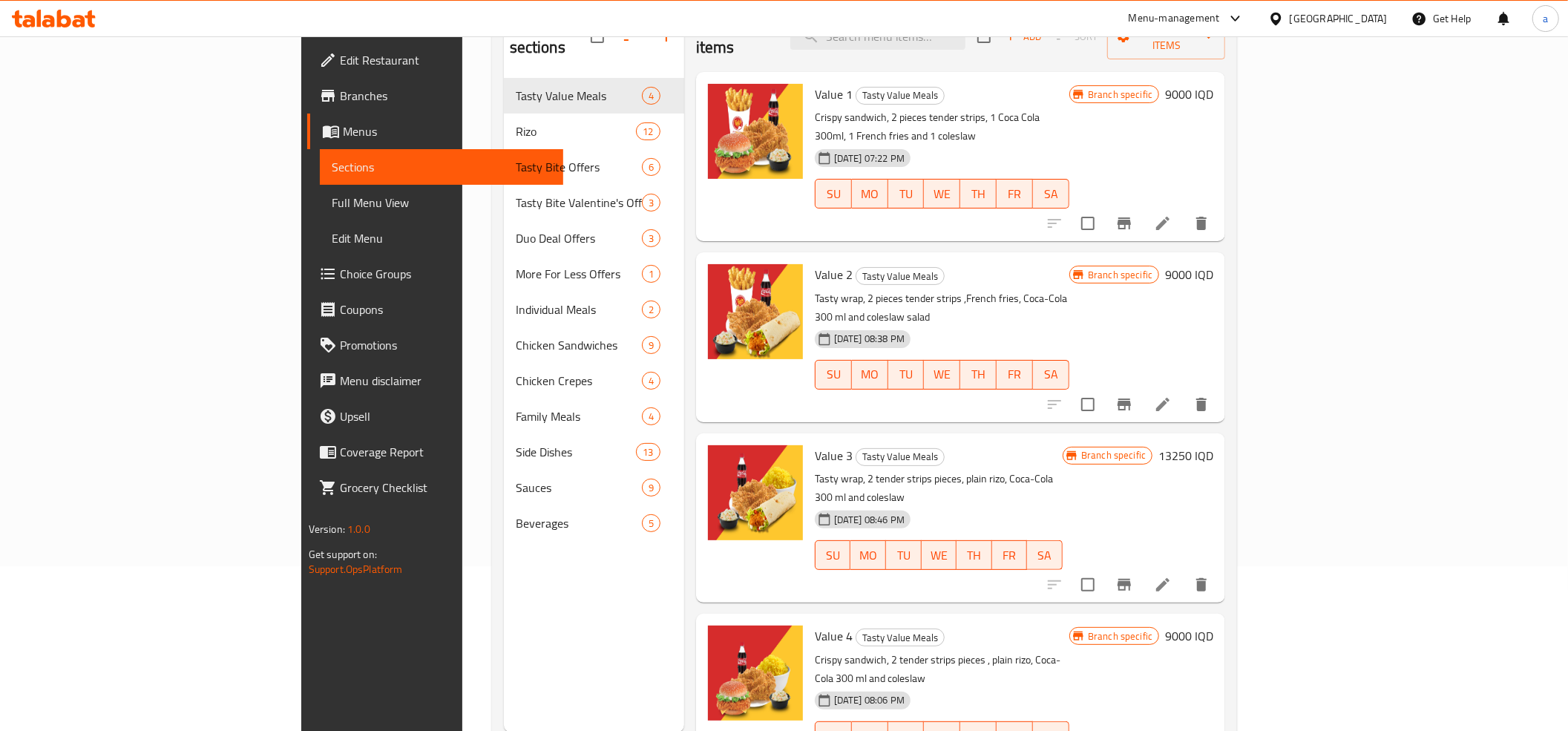
click at [331, 208] on span "Full Menu View" at bounding box center [441, 202] width 220 height 18
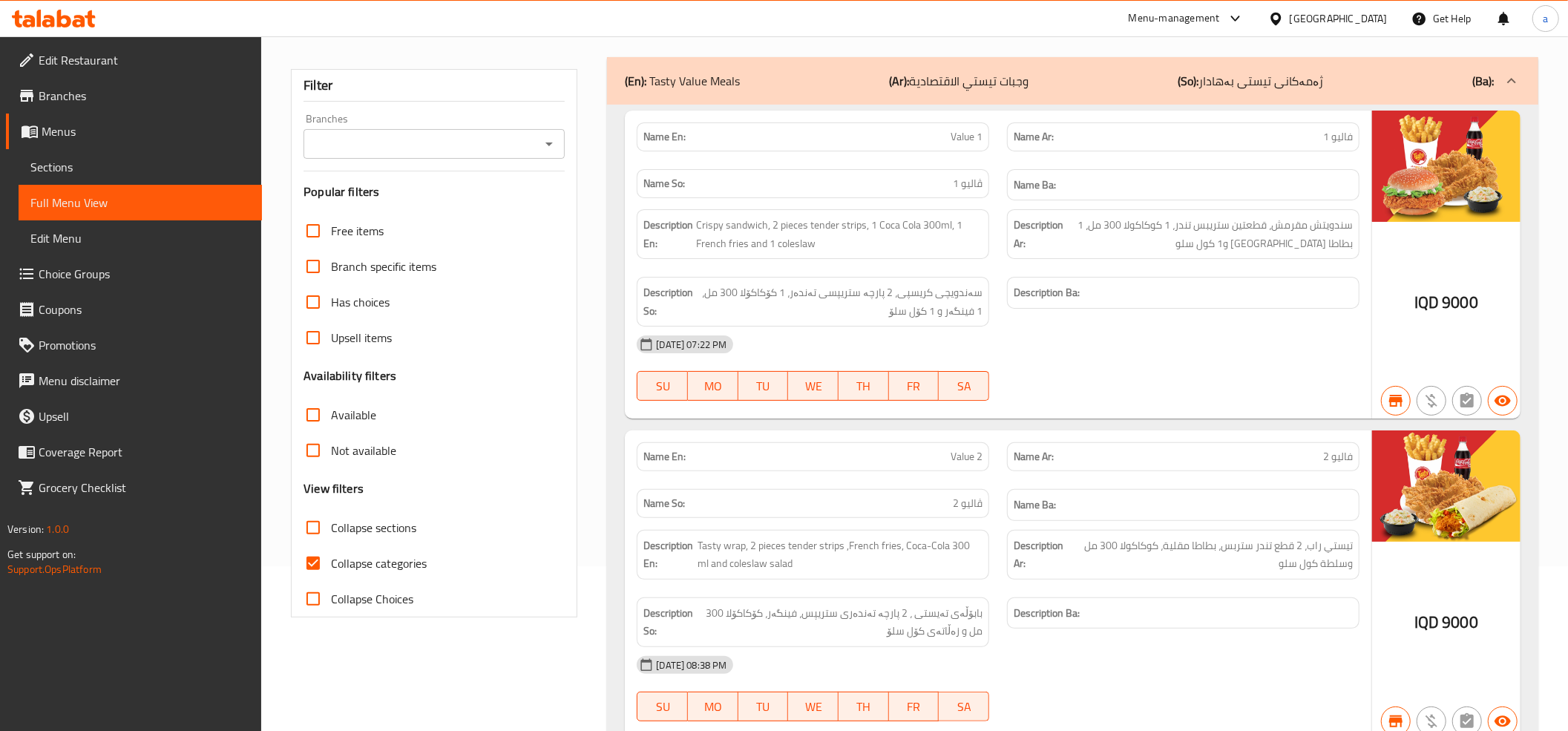
click at [547, 141] on icon "Open" at bounding box center [548, 144] width 18 height 18
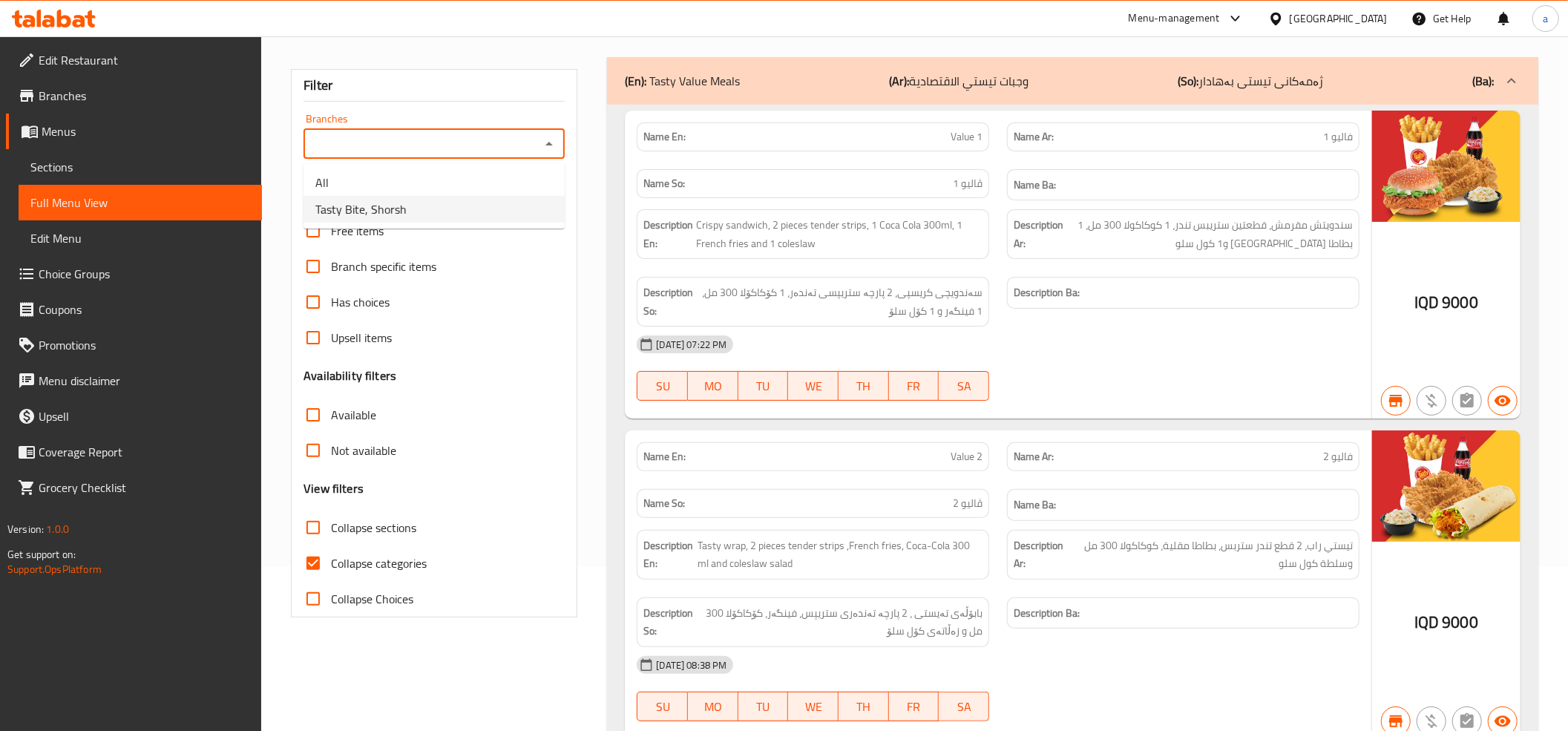
click at [437, 200] on li "Tasty Bite, Shorsh" at bounding box center [434, 209] width 262 height 27
type input "Tasty Bite, Shorsh"
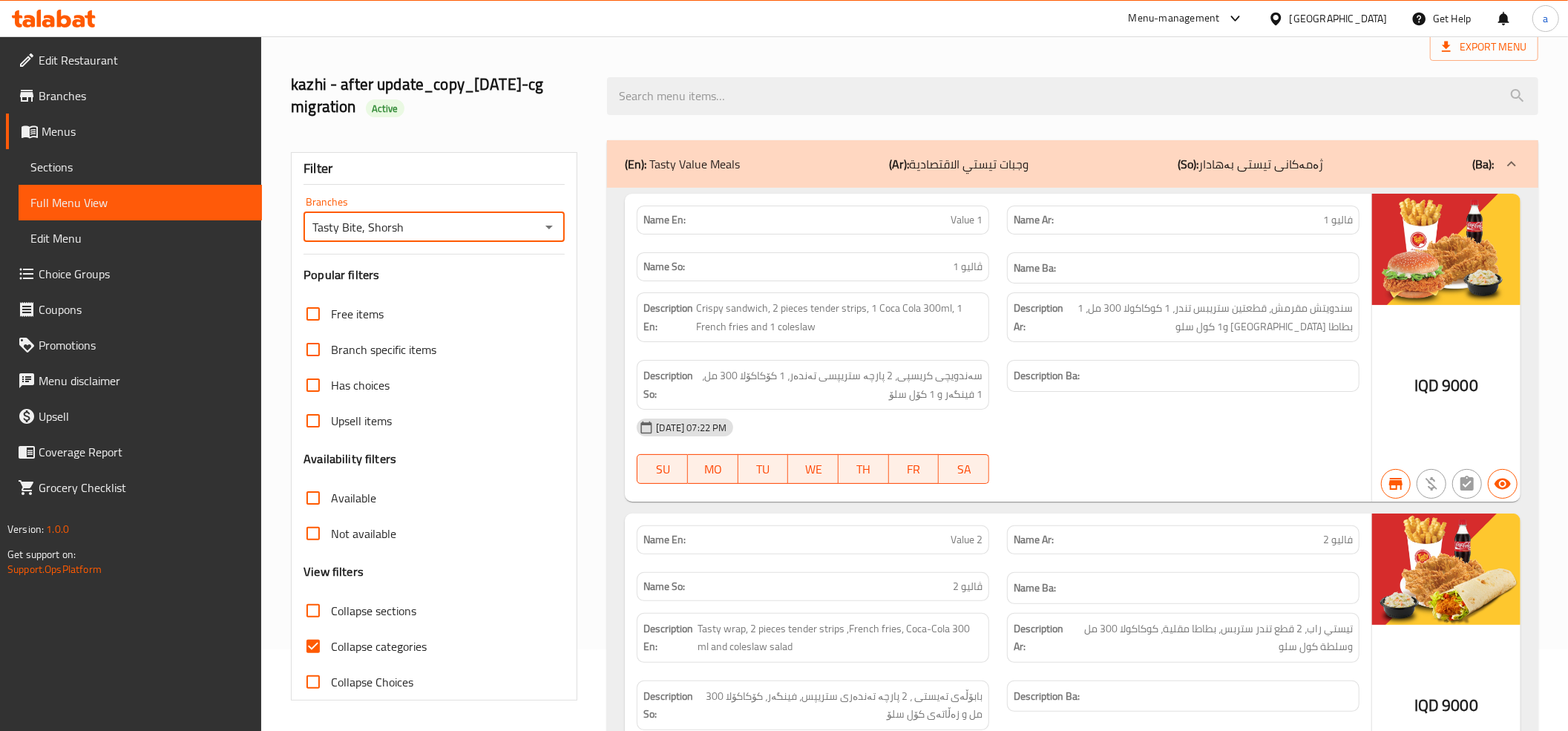
scroll to position [165, 0]
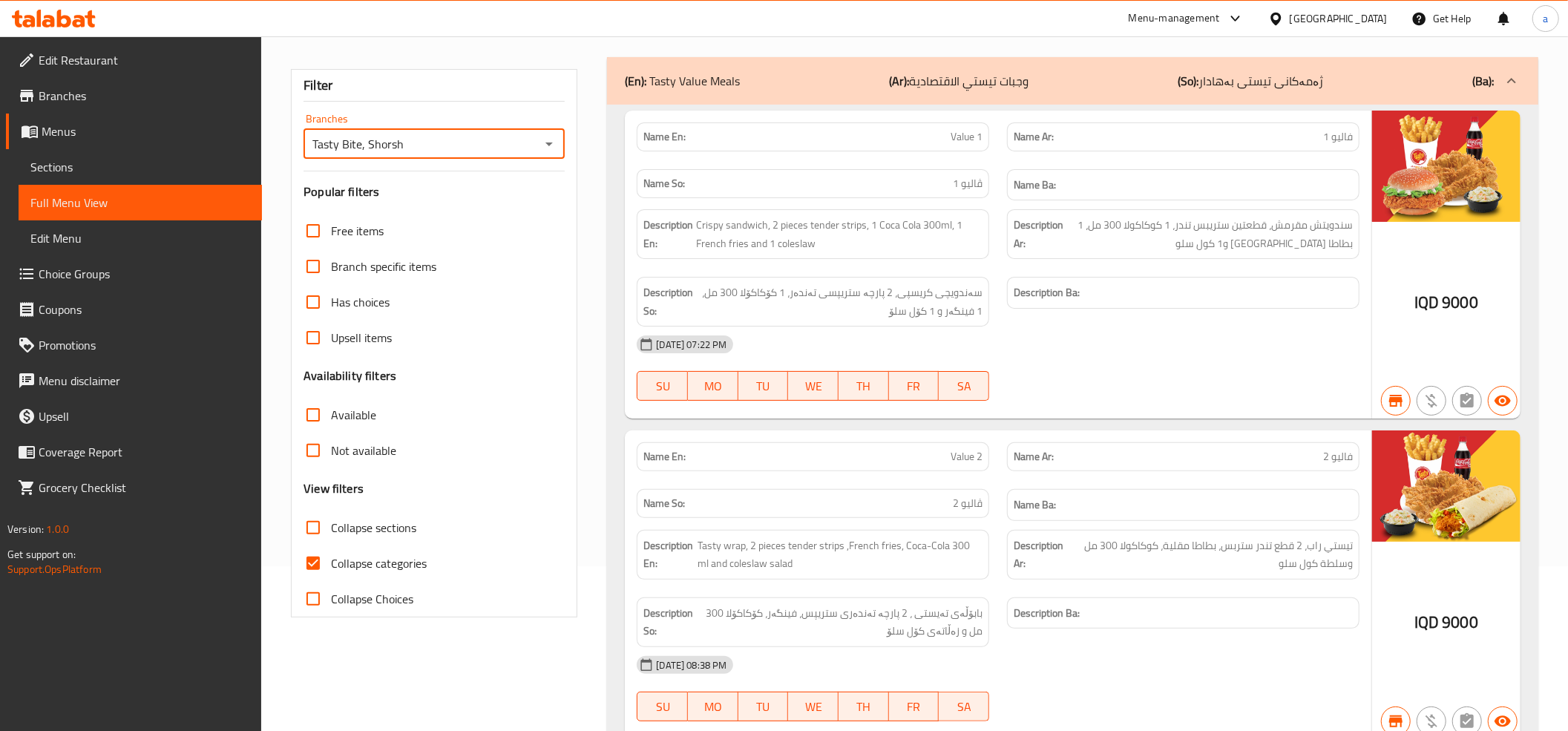
click at [310, 558] on input "Collapse categories" at bounding box center [313, 563] width 35 height 35
checkbox input "false"
click at [312, 520] on input "Collapse sections" at bounding box center [313, 527] width 35 height 35
checkbox input "true"
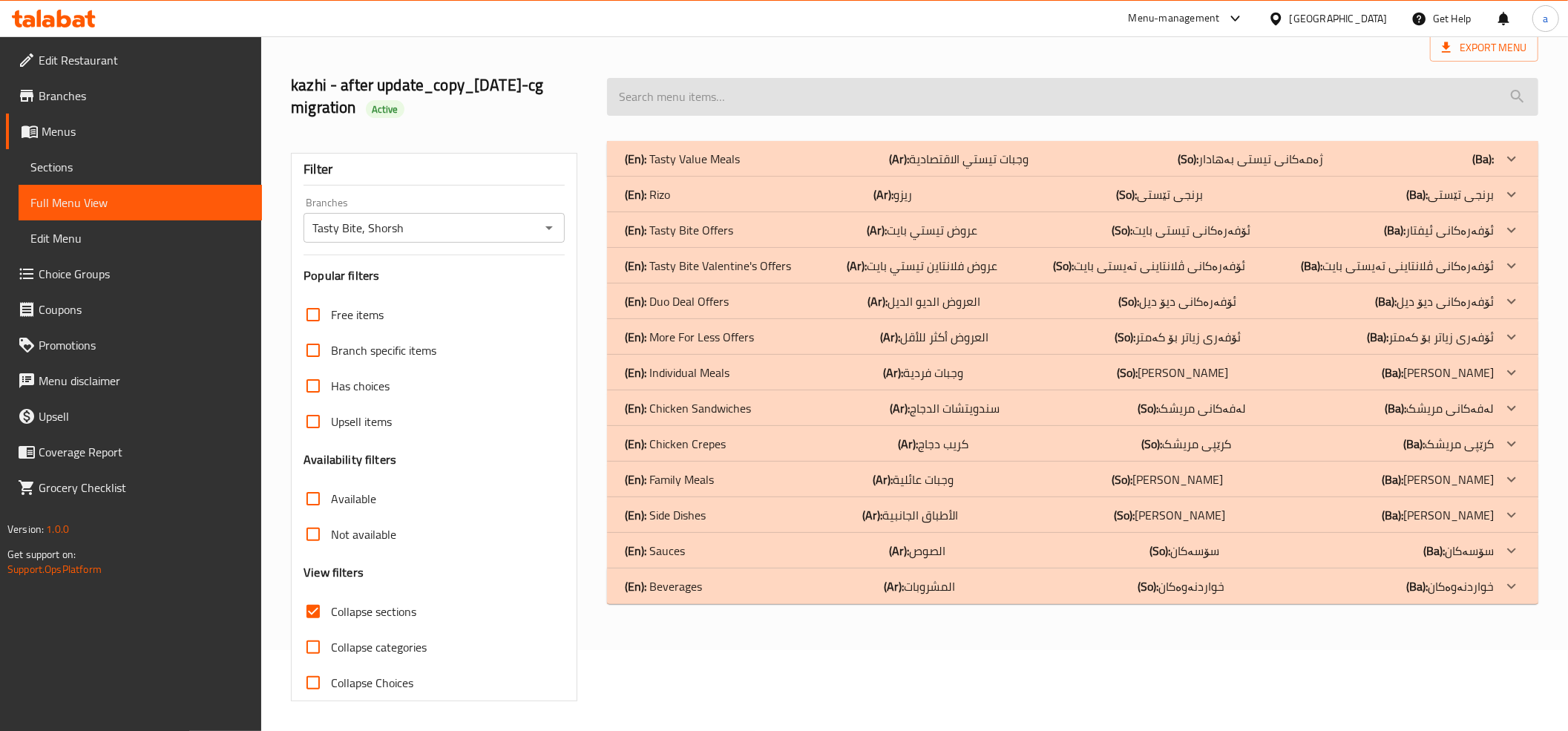
scroll to position [82, 0]
click at [791, 82] on input "search" at bounding box center [1073, 97] width 931 height 38
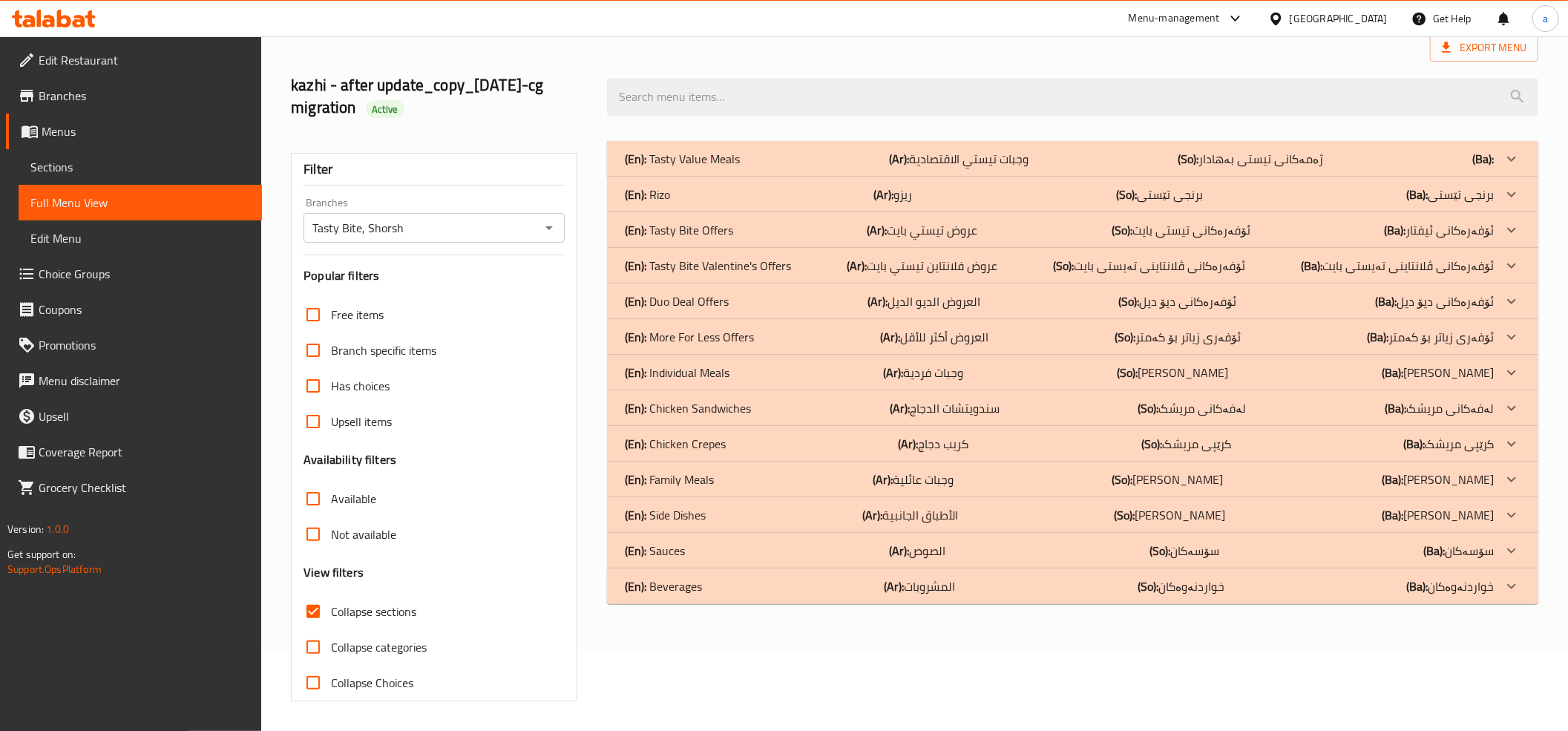
click at [778, 161] on div "(En): Tasty Value Meals (Ar): وجبات تيستي الاقتصادية (So): ژەمەکانی تيستی بەهاد…" at bounding box center [1059, 158] width 869 height 18
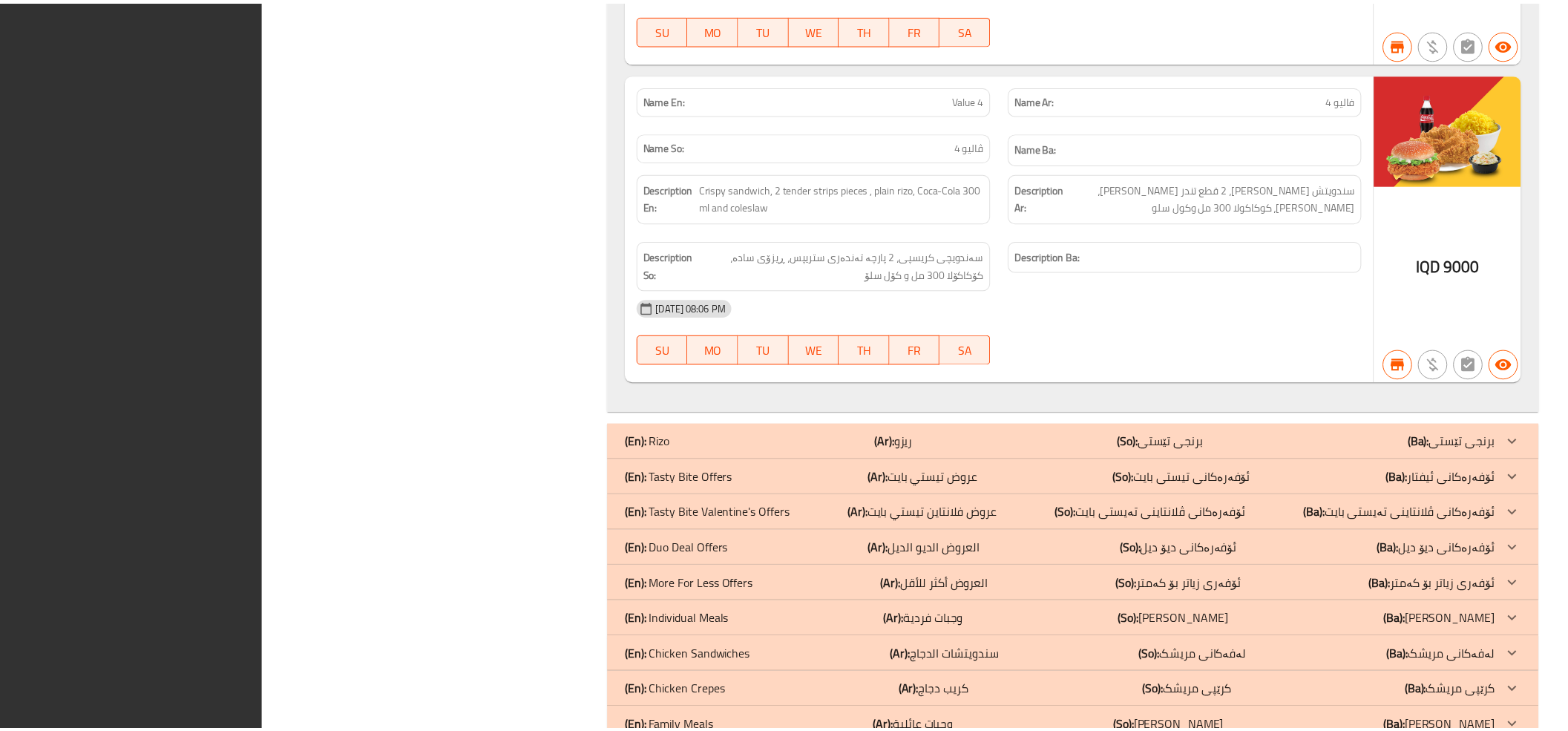
scroll to position [1321, 0]
